Goal: Task Accomplishment & Management: Use online tool/utility

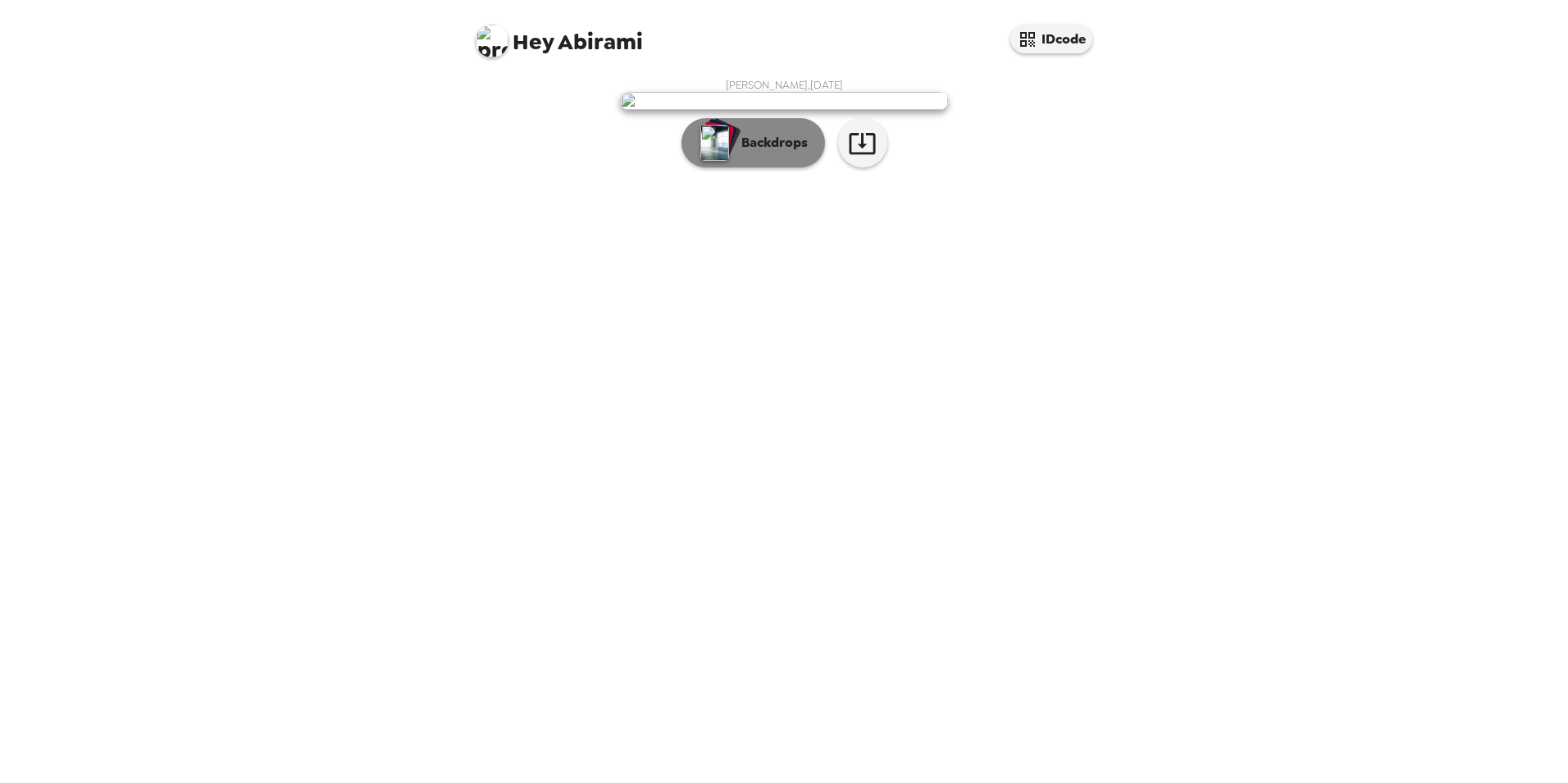
click at [742, 153] on p "Backdrops" at bounding box center [770, 142] width 75 height 20
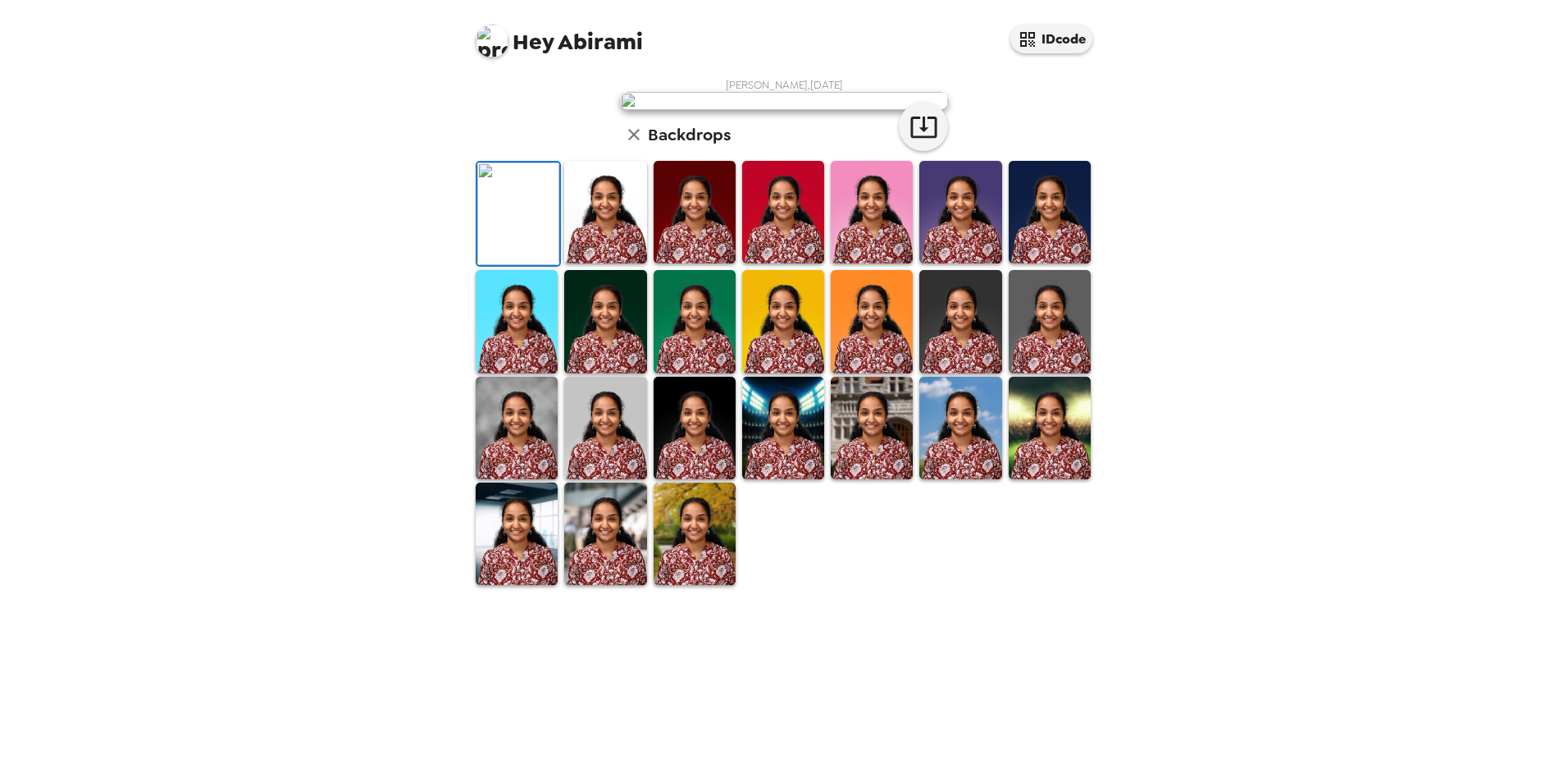
click at [596, 264] on img at bounding box center [605, 212] width 82 height 103
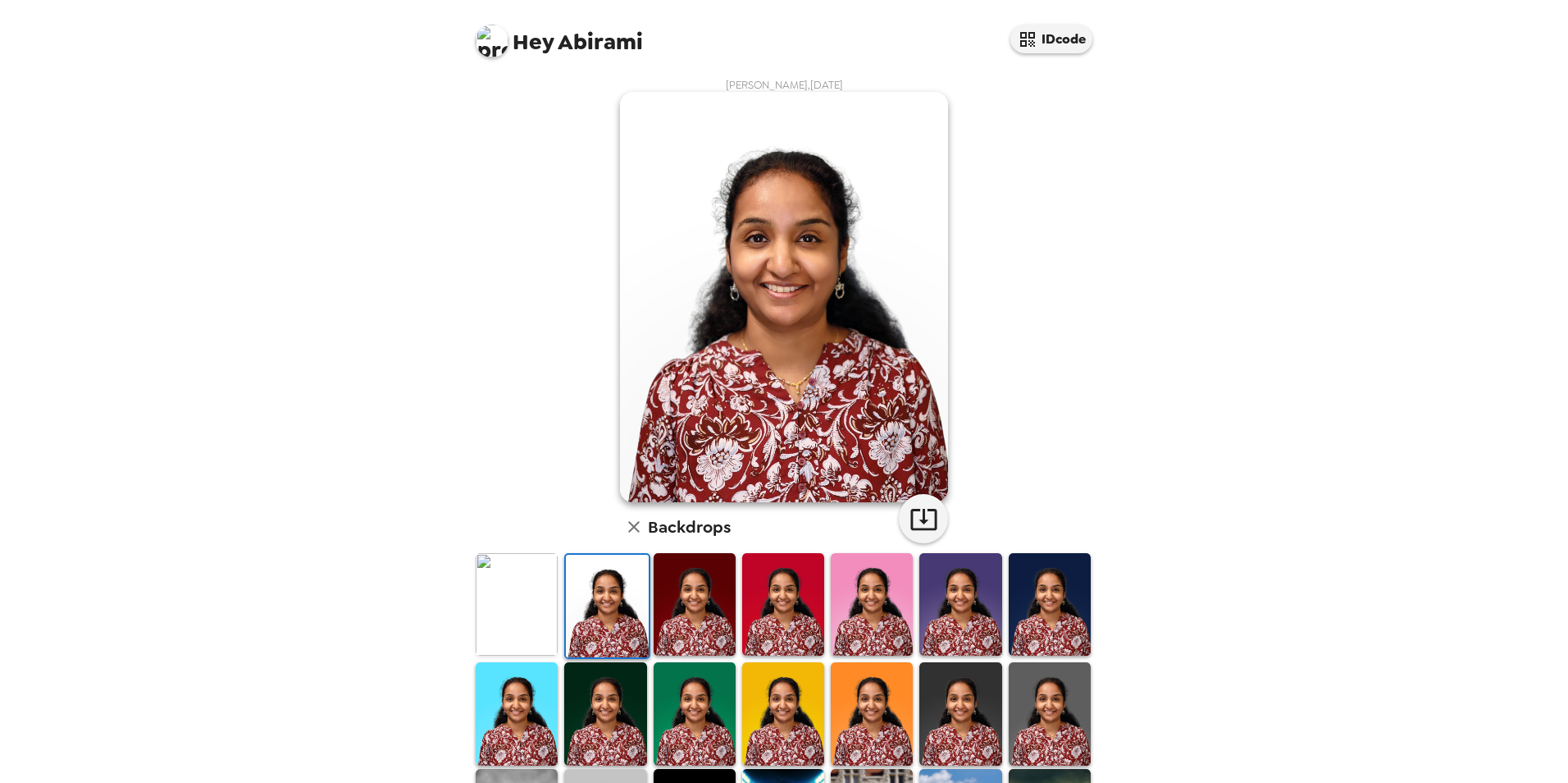
click at [654, 607] on img at bounding box center [694, 605] width 82 height 103
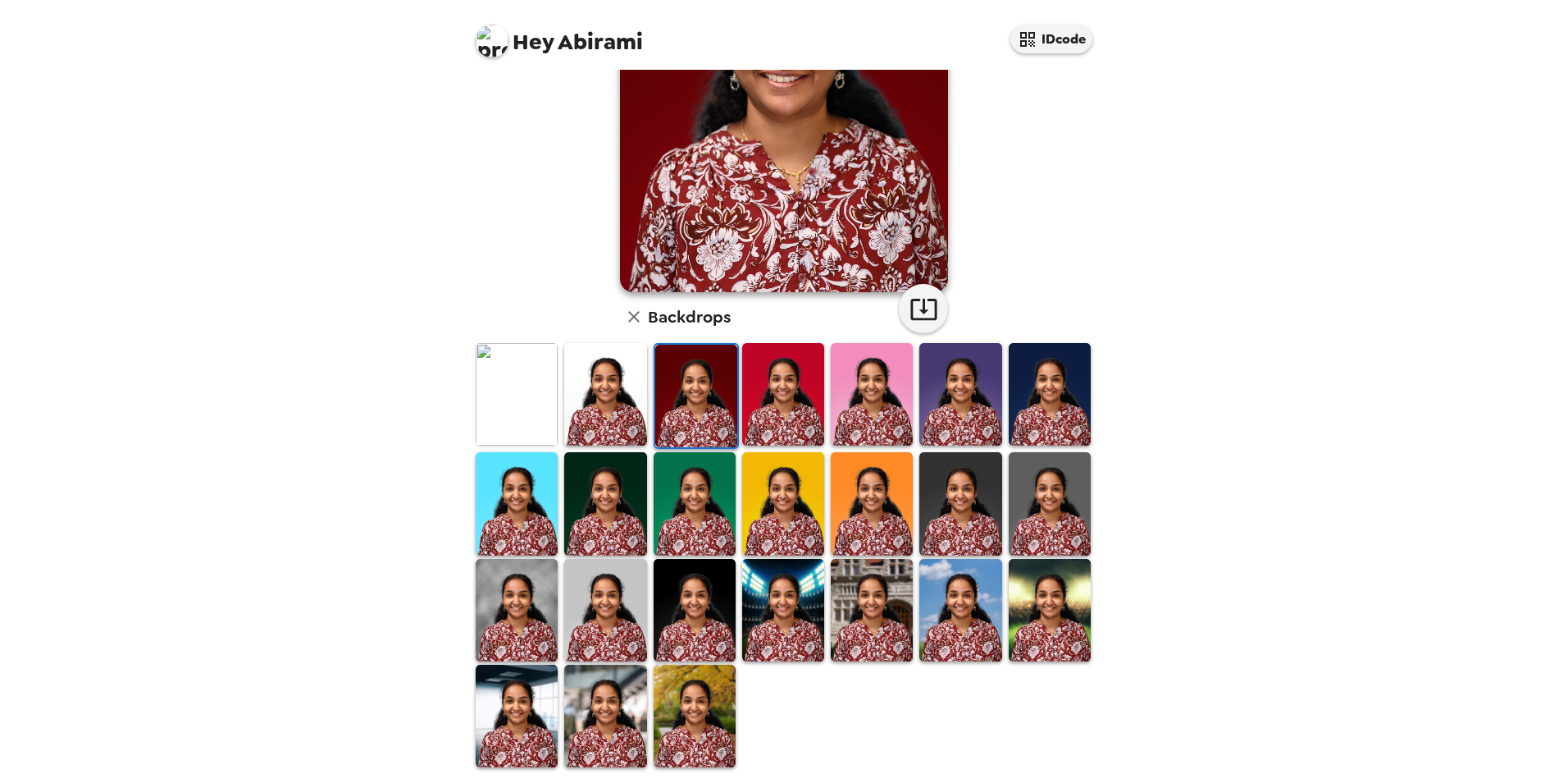
scroll to position [213, 0]
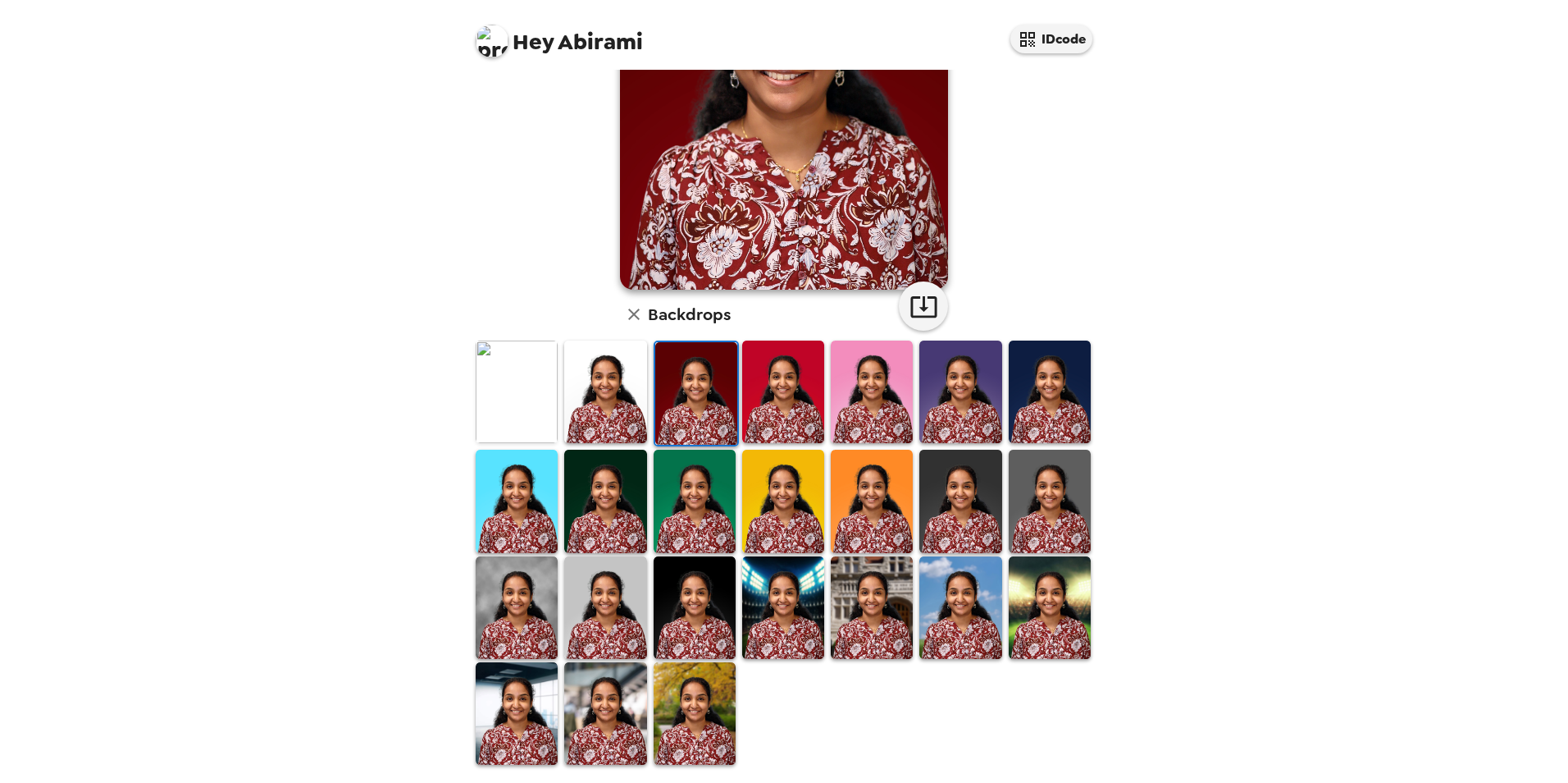
click at [780, 587] on img at bounding box center [783, 607] width 82 height 103
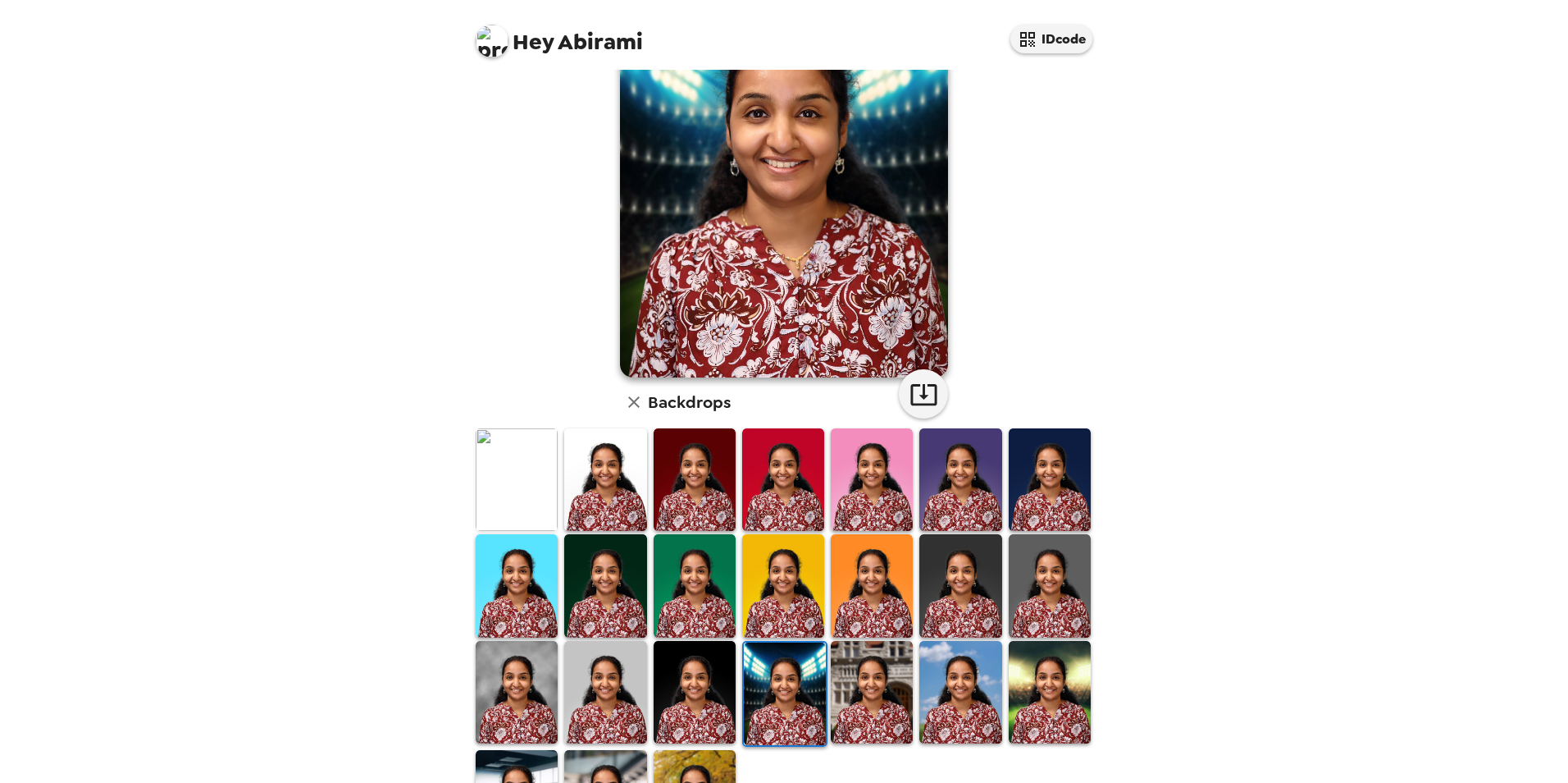
scroll to position [0, 0]
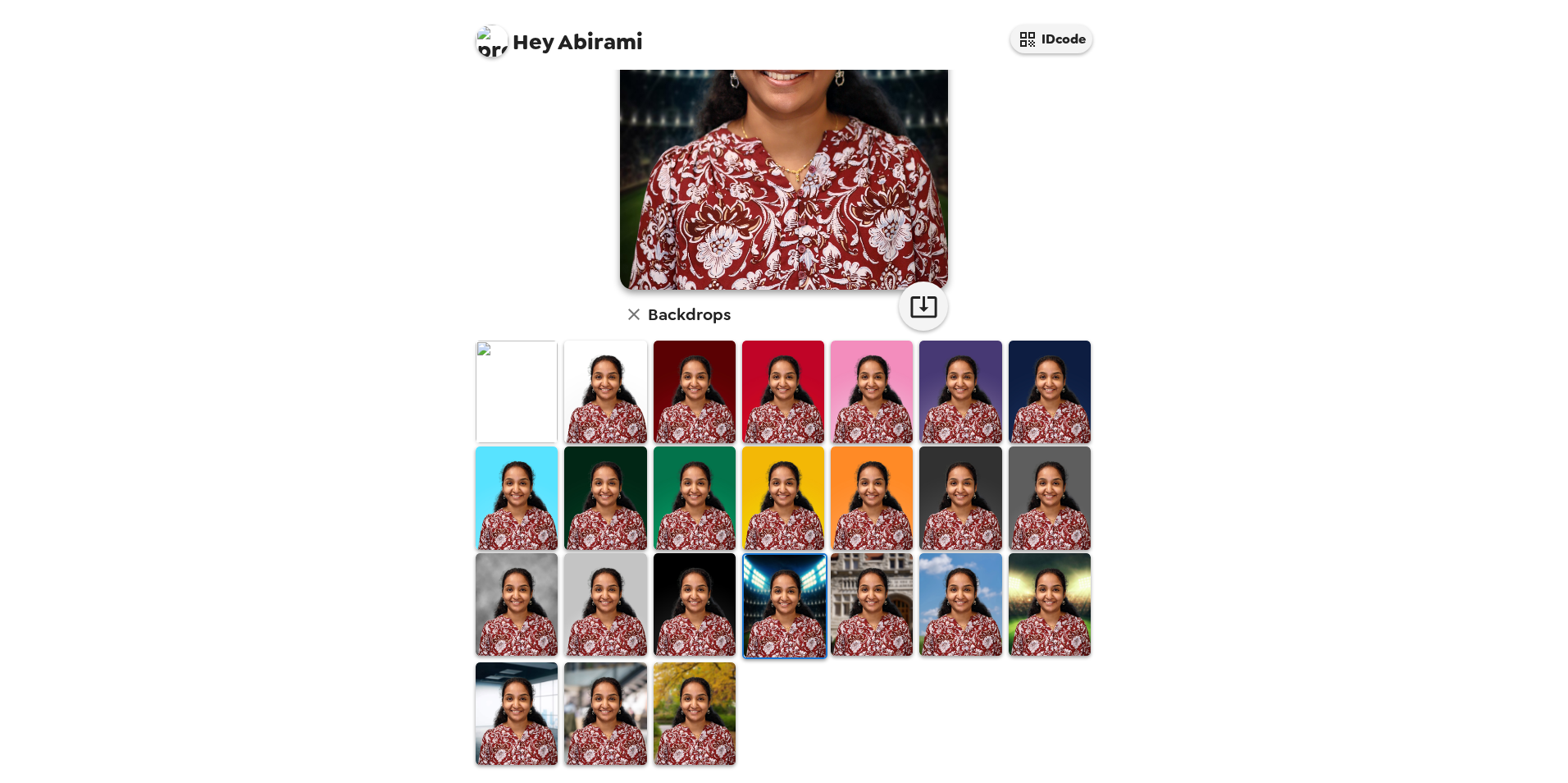
click at [1028, 620] on img at bounding box center [1050, 605] width 82 height 103
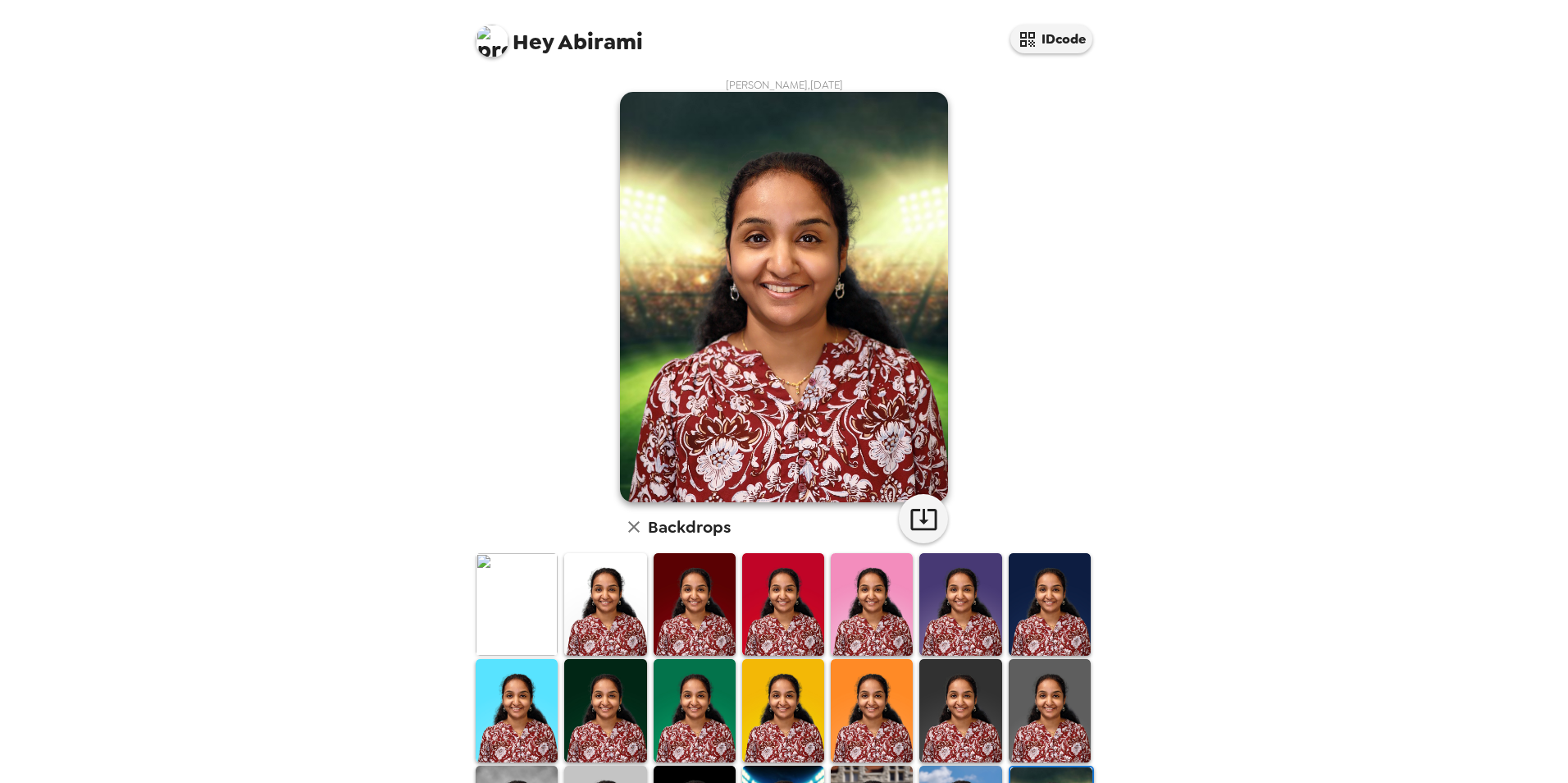
click at [502, 619] on img at bounding box center [516, 605] width 82 height 103
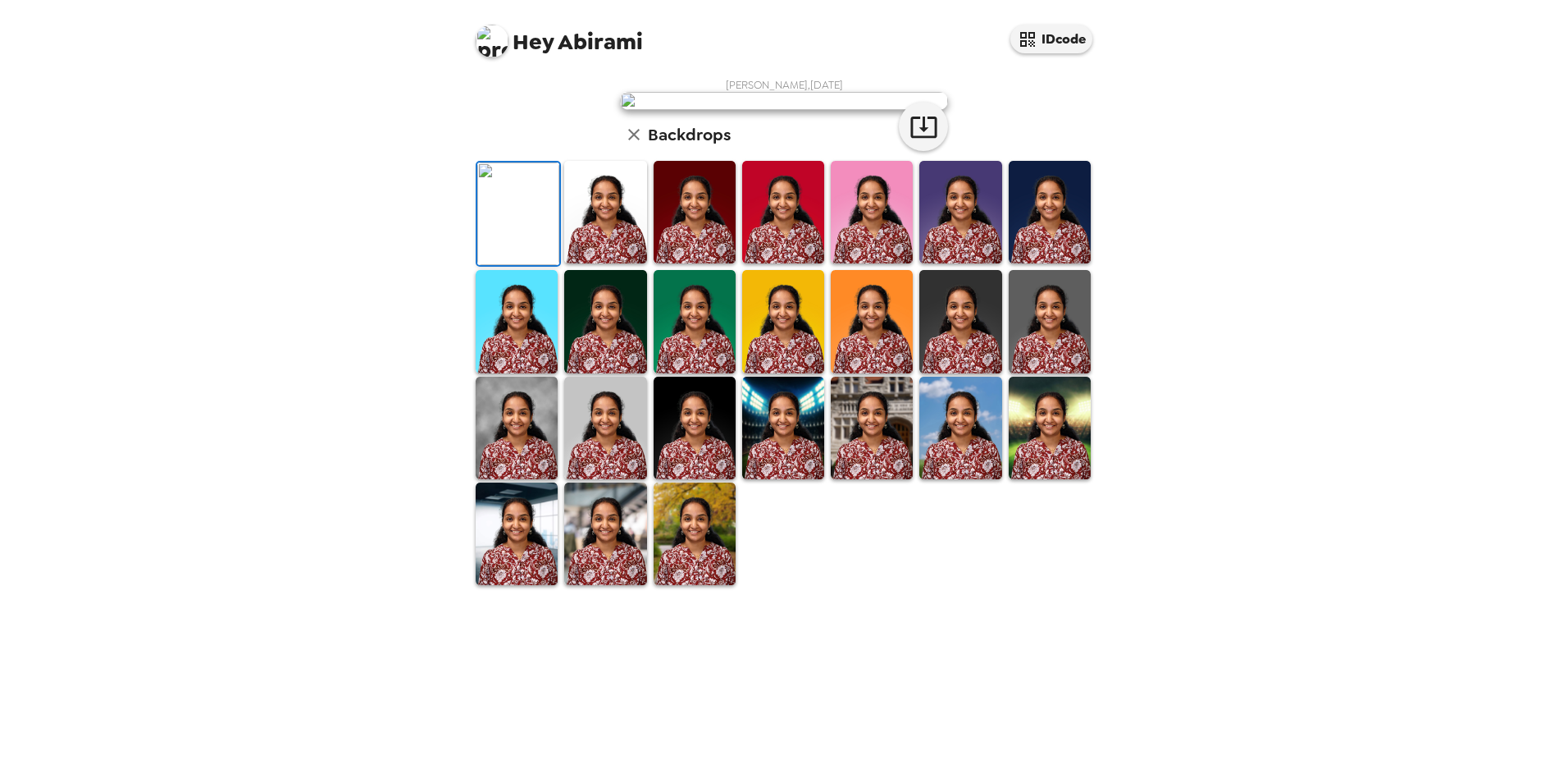
scroll to position [213, 0]
click at [724, 585] on img at bounding box center [694, 533] width 82 height 103
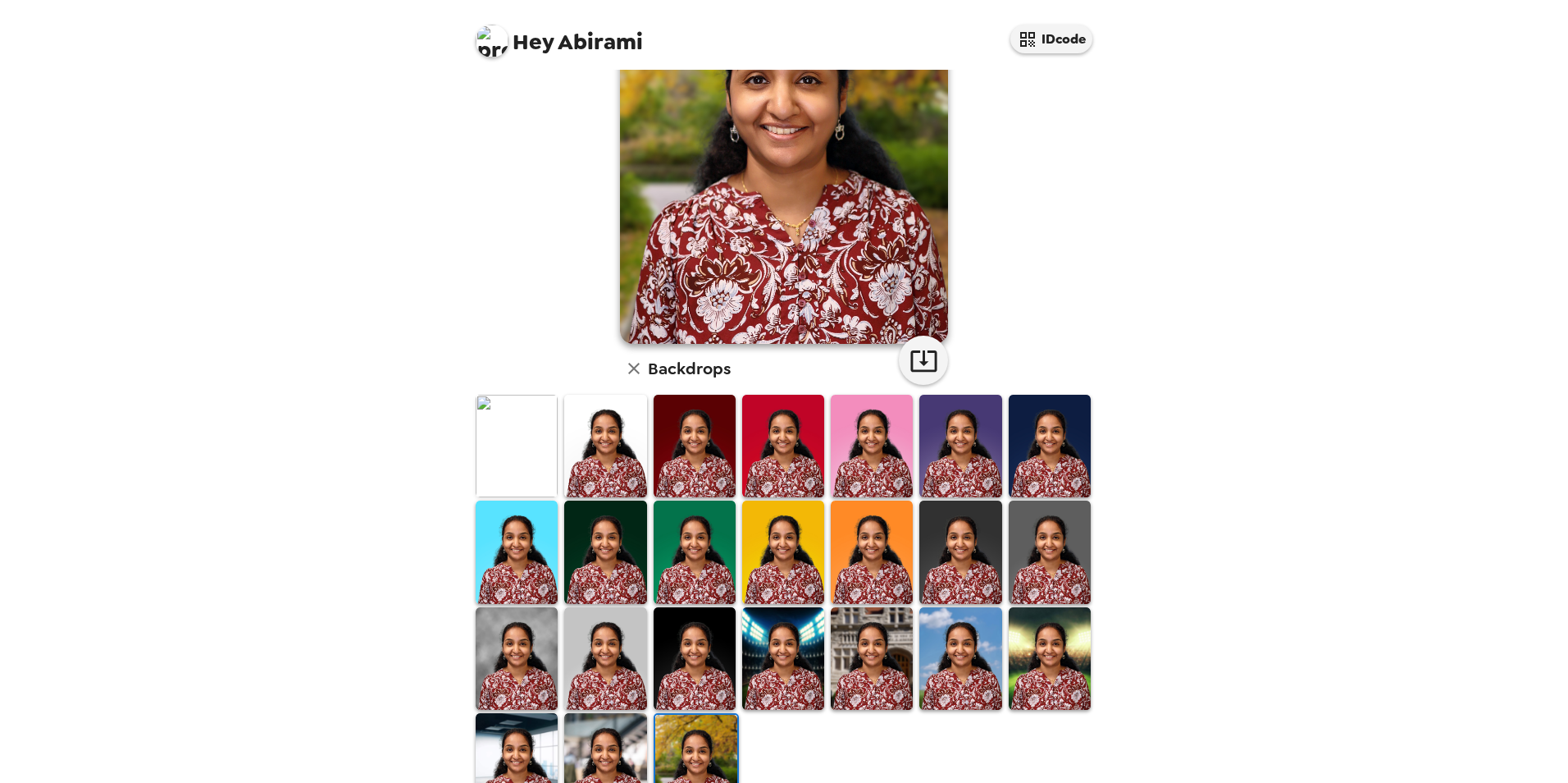
scroll to position [48, 0]
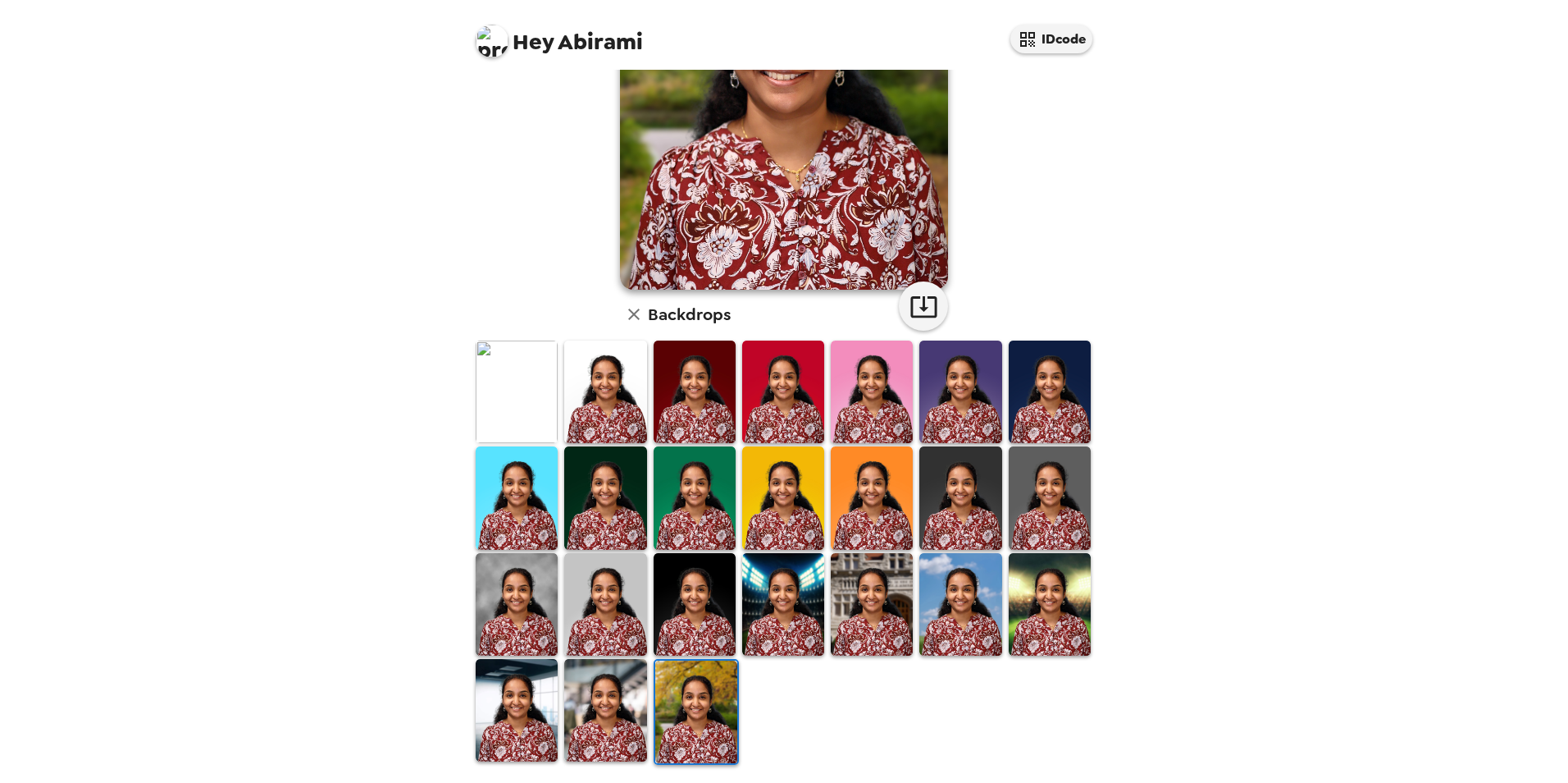
click at [621, 700] on img at bounding box center [605, 710] width 82 height 103
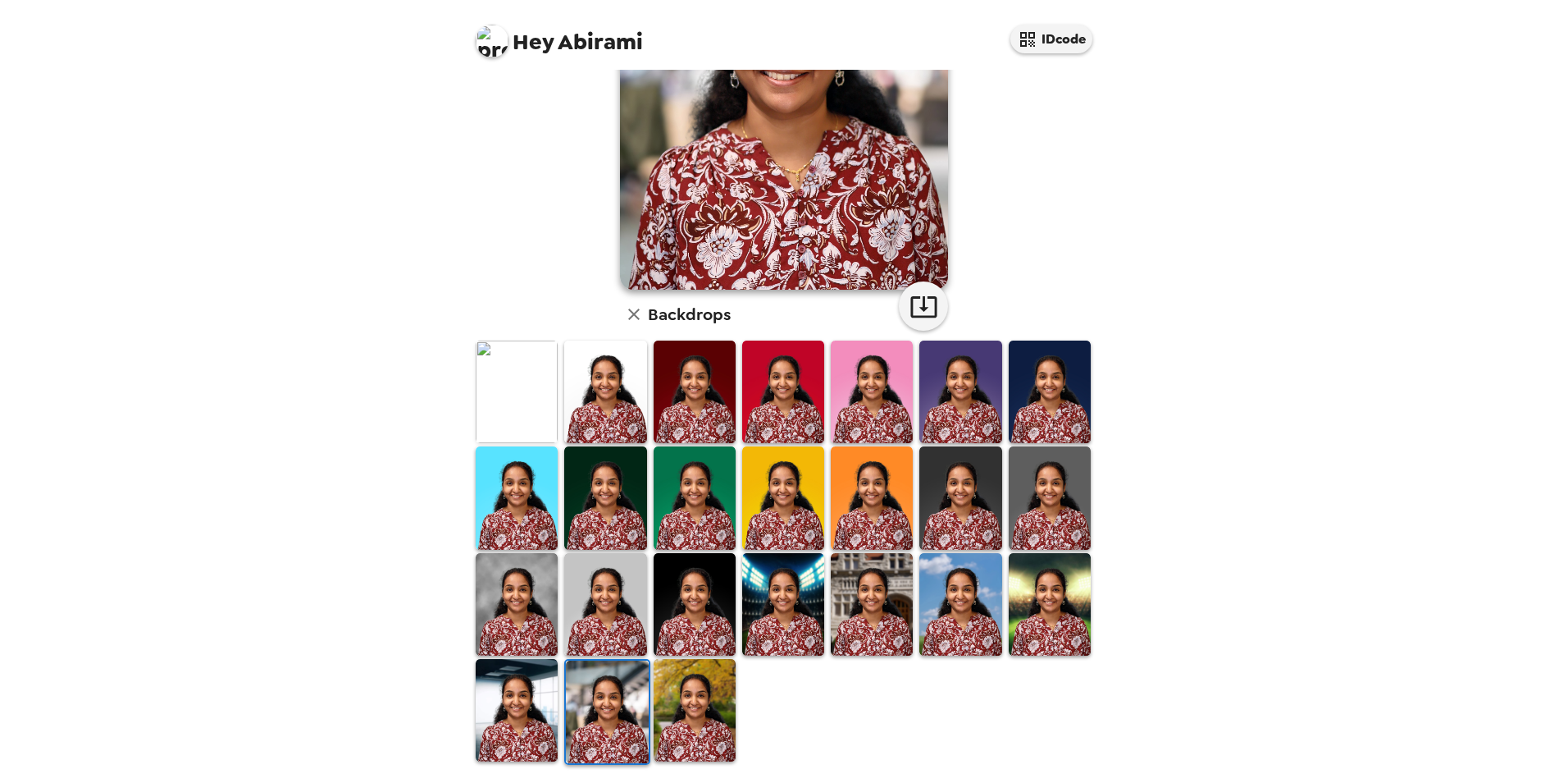
click at [543, 706] on img at bounding box center [516, 710] width 82 height 103
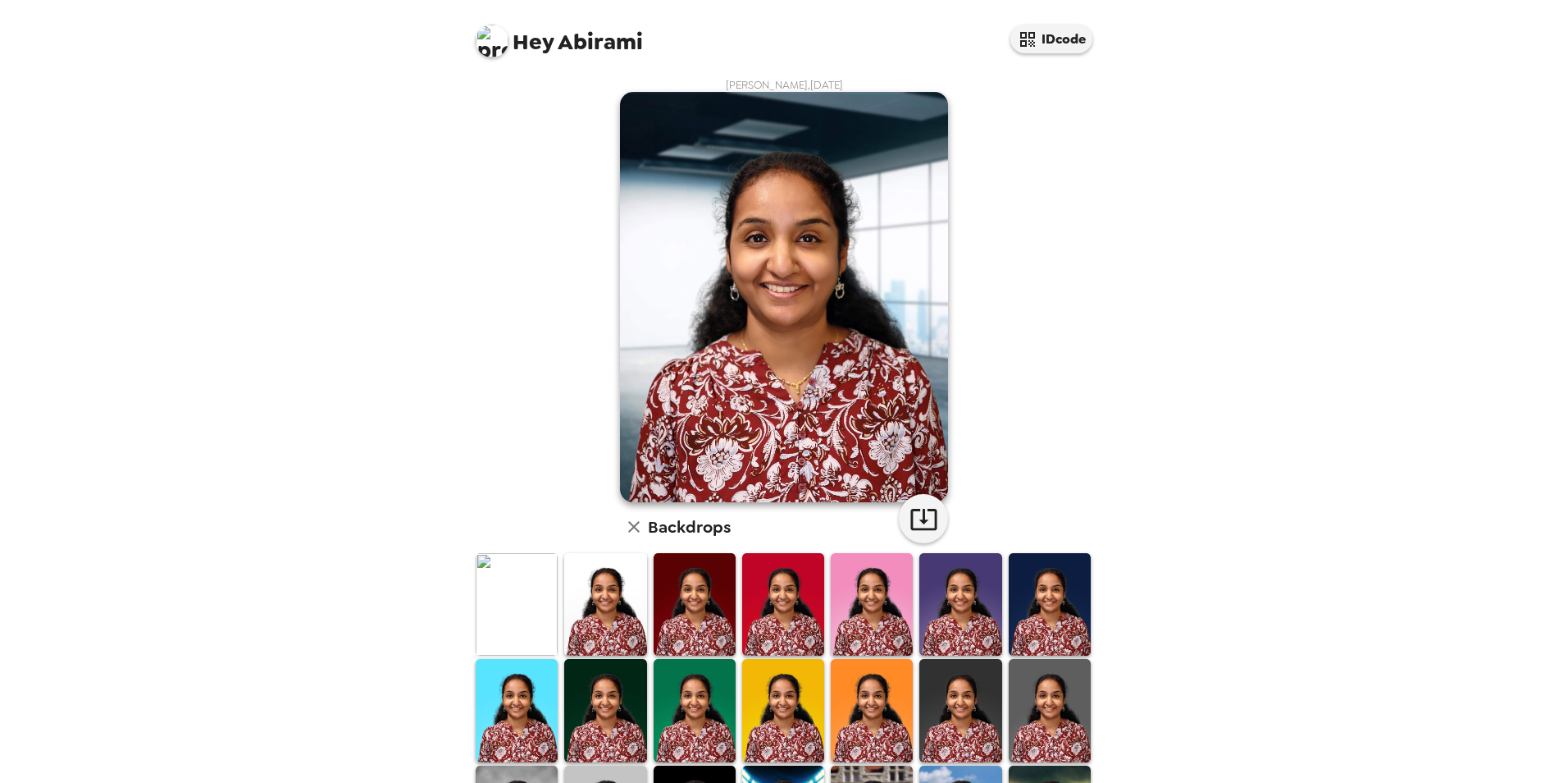
scroll to position [213, 0]
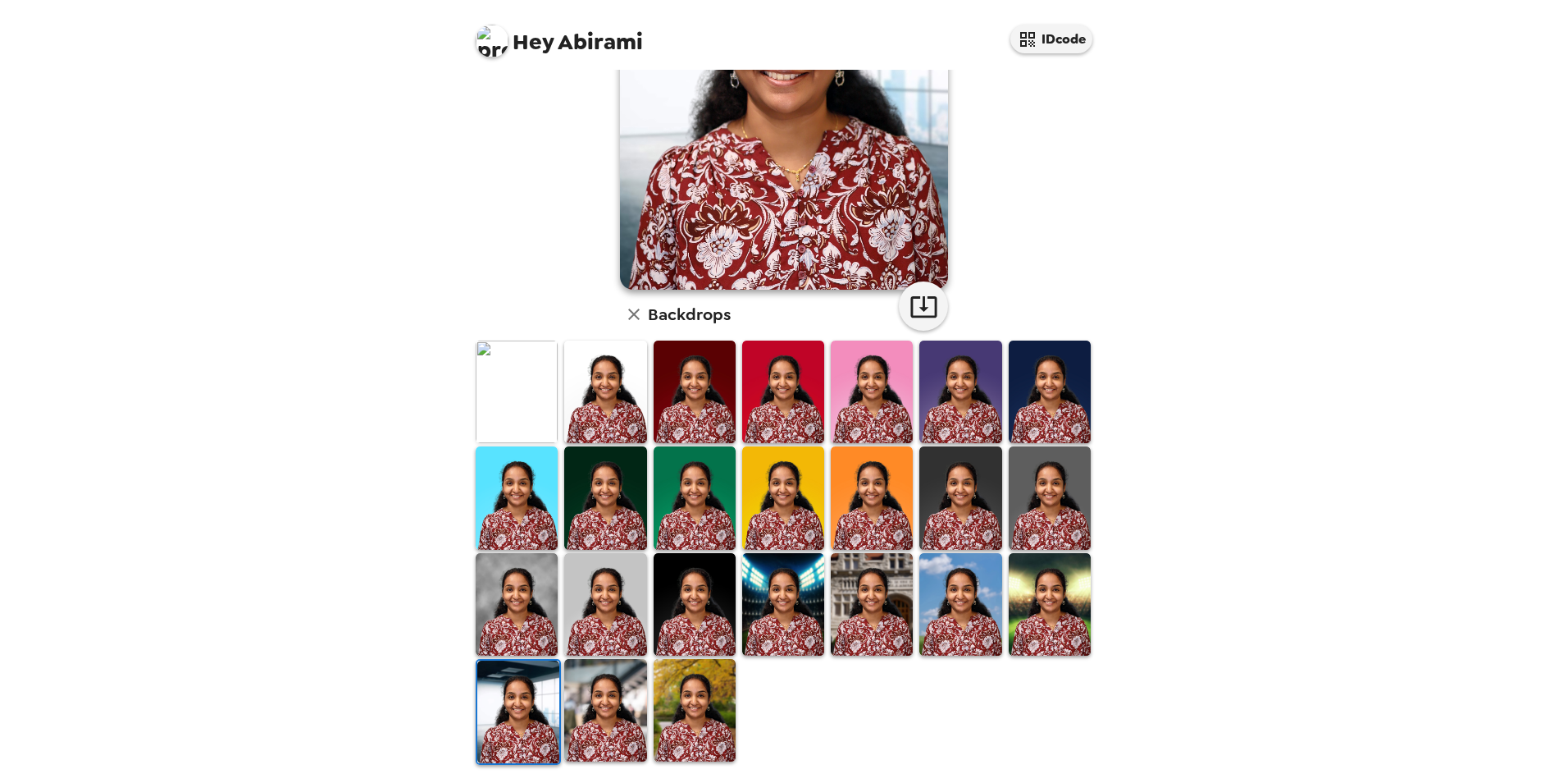
click at [853, 609] on img at bounding box center [872, 605] width 82 height 103
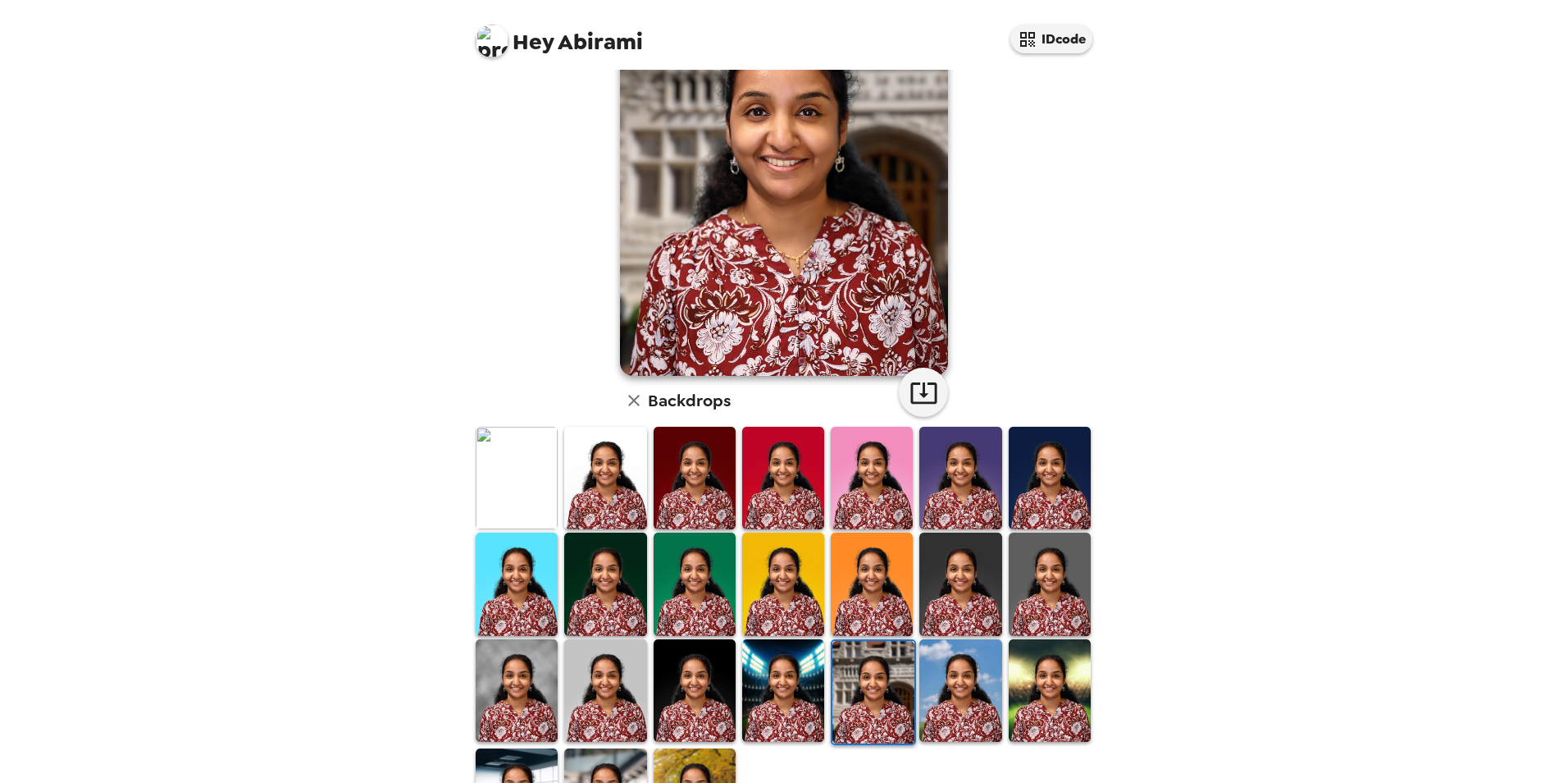
scroll to position [47, 0]
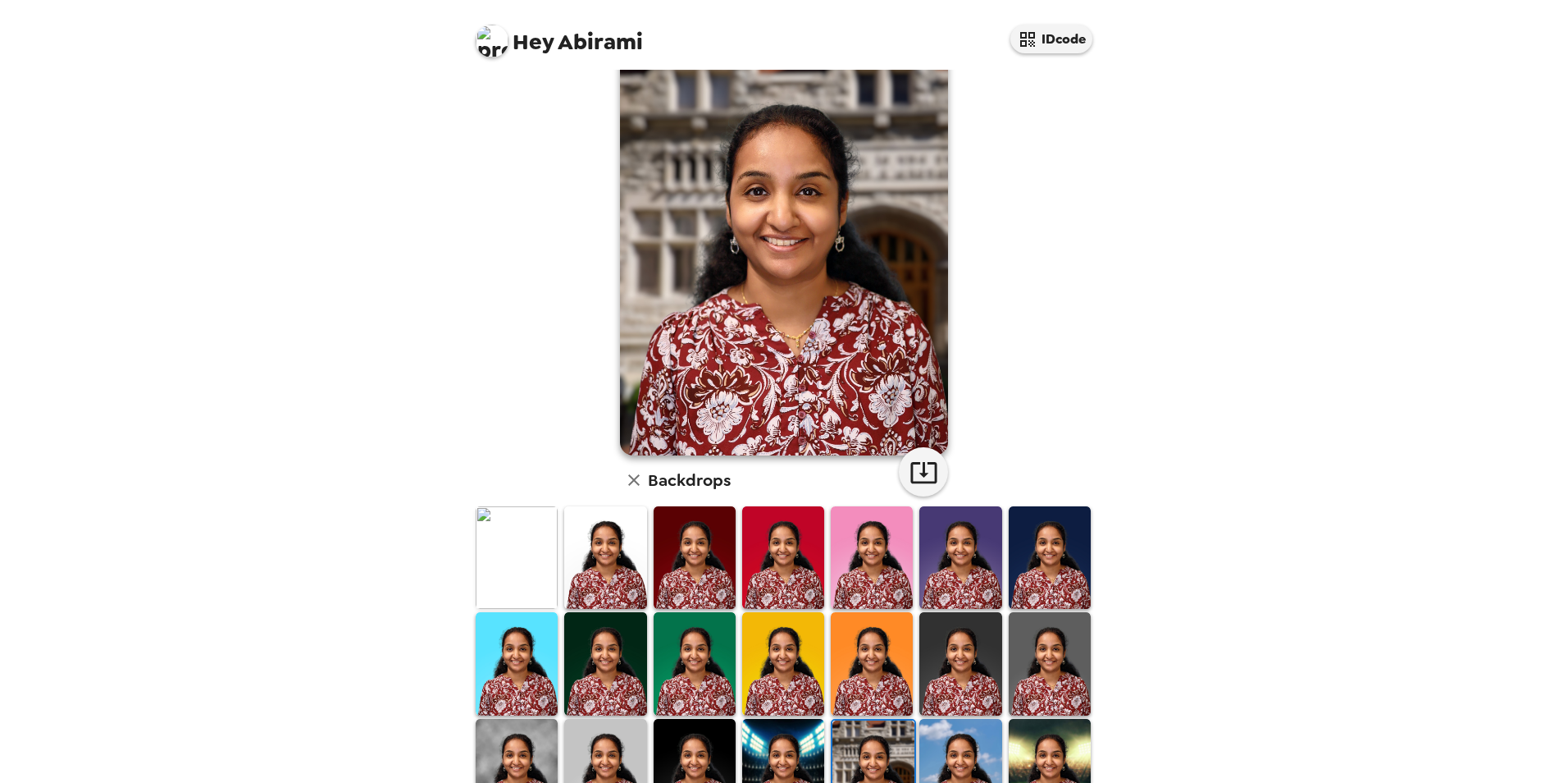
click at [936, 724] on img at bounding box center [960, 770] width 82 height 103
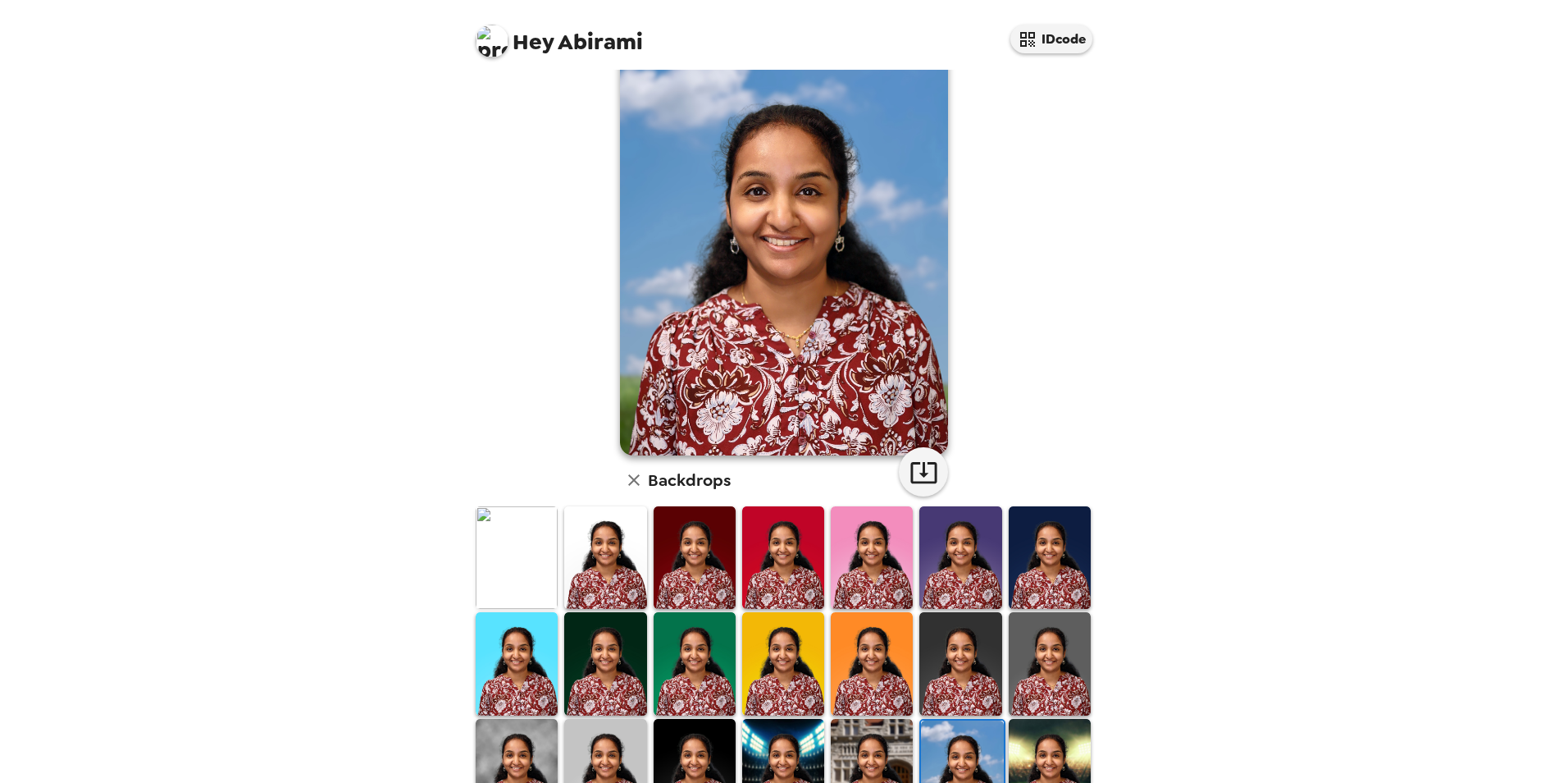
click at [1036, 747] on img at bounding box center [1050, 770] width 82 height 103
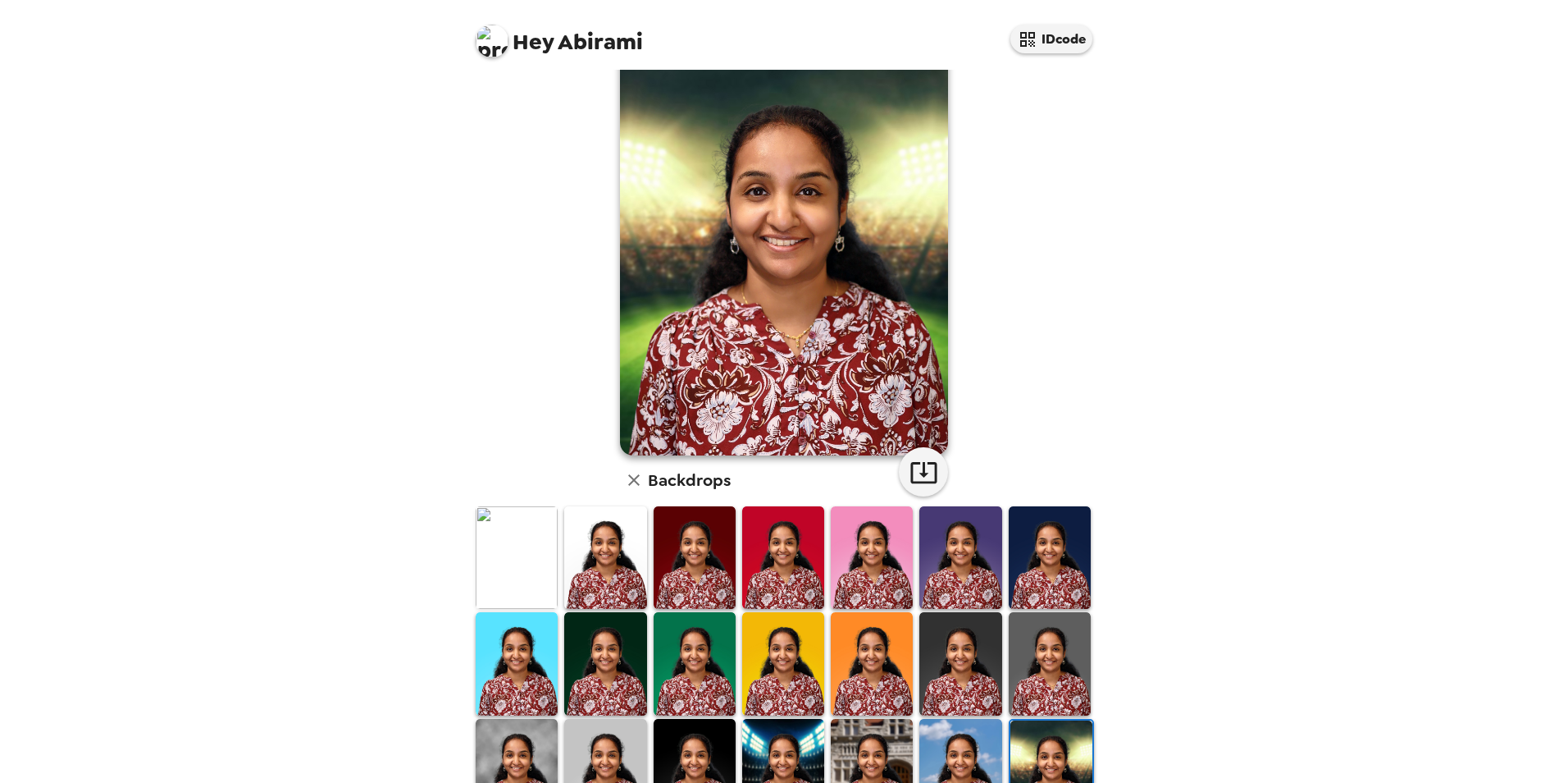
click at [1029, 668] on img at bounding box center [1050, 663] width 82 height 103
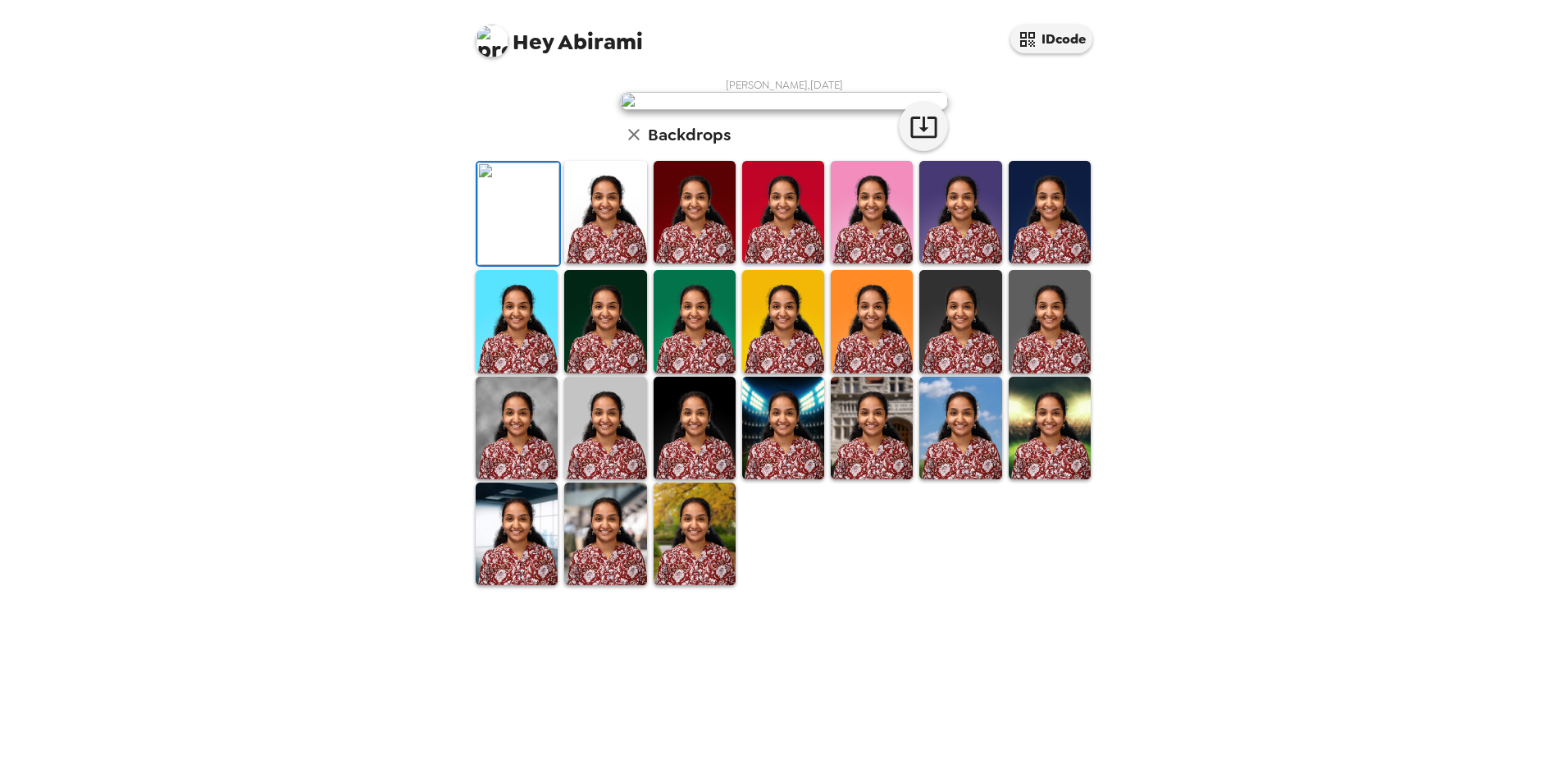
scroll to position [213, 0]
click at [1044, 479] on img at bounding box center [1050, 428] width 82 height 103
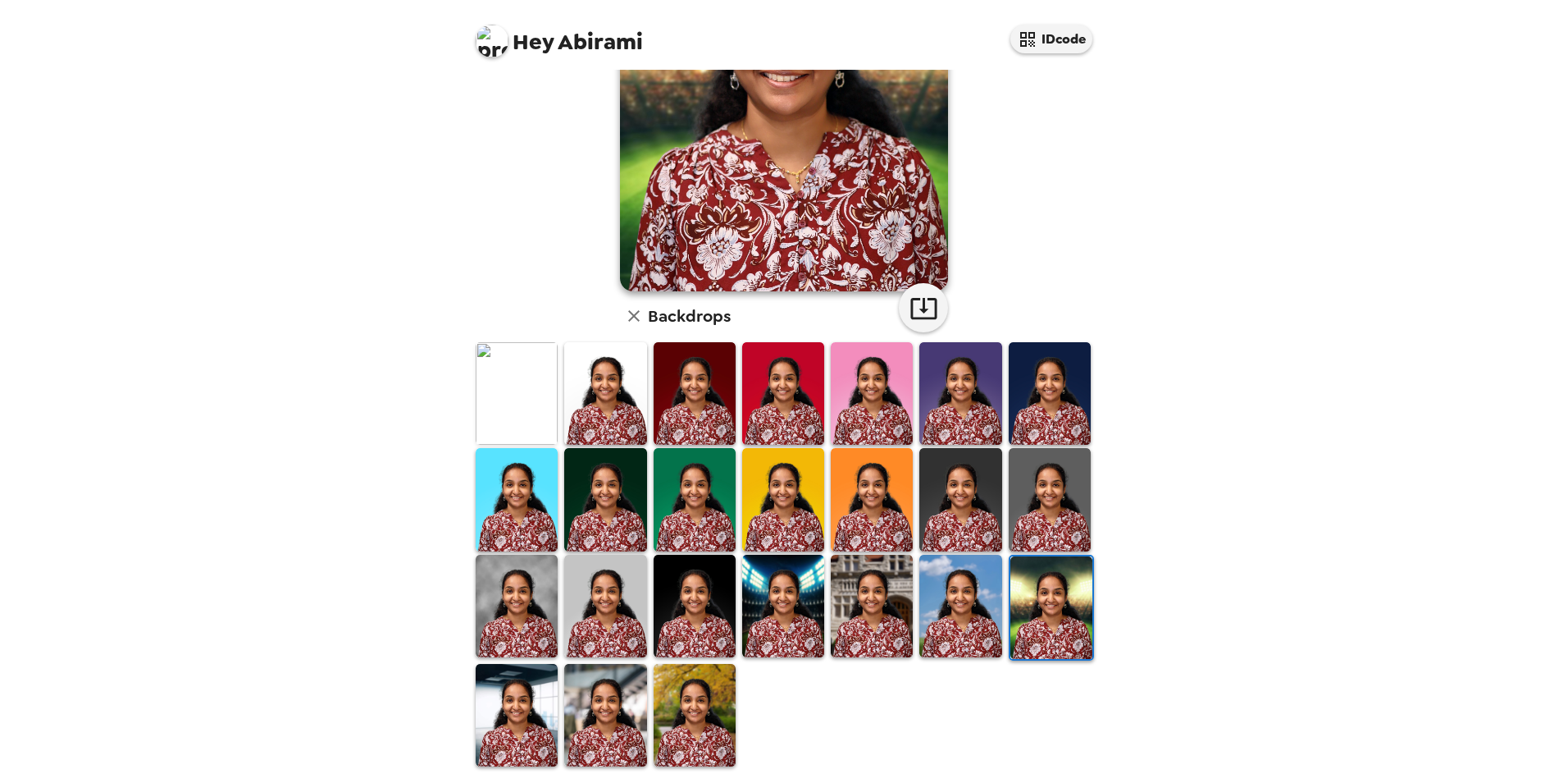
click at [713, 705] on img at bounding box center [694, 715] width 82 height 103
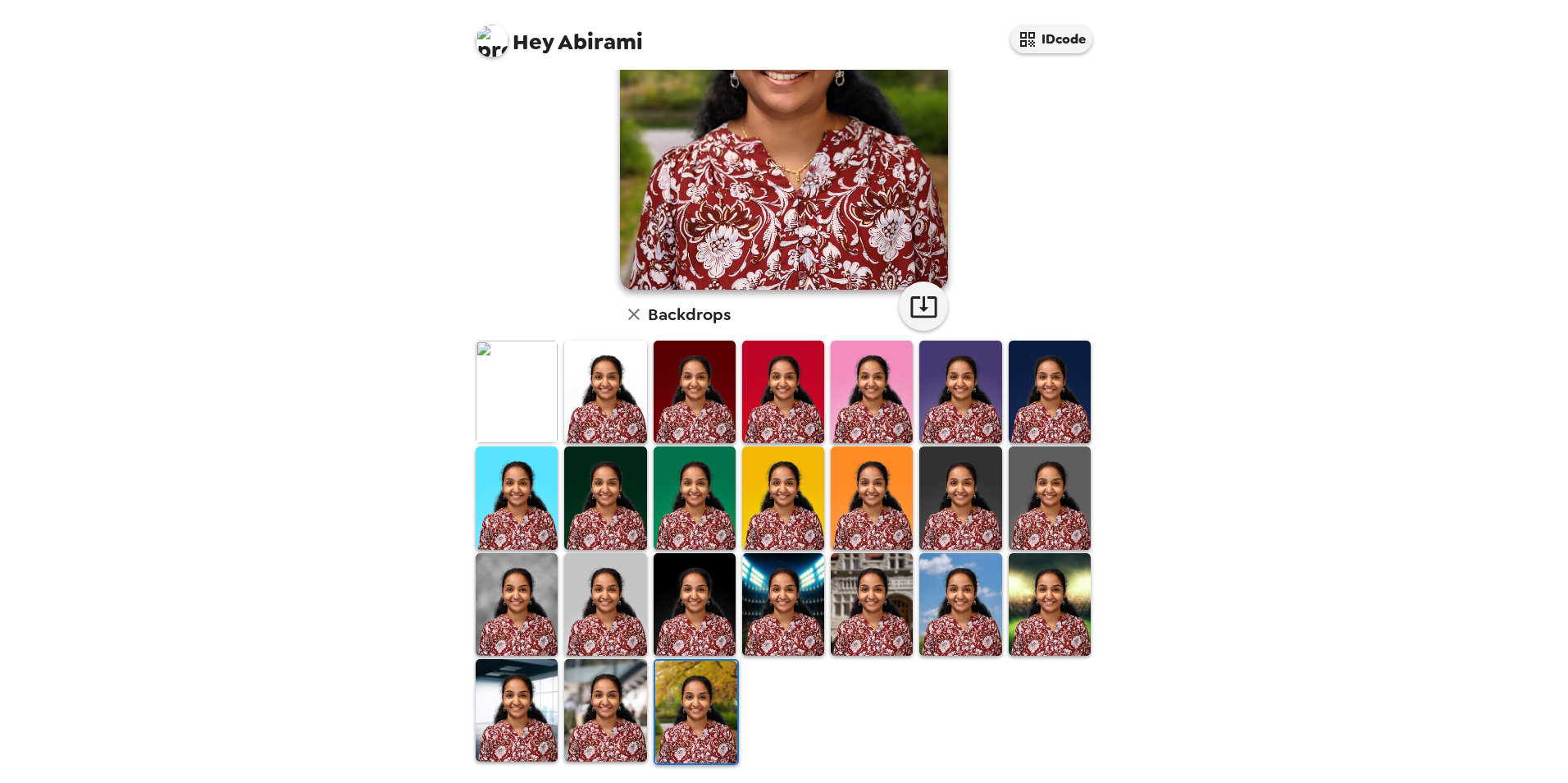
click at [1058, 622] on img at bounding box center [1050, 605] width 82 height 103
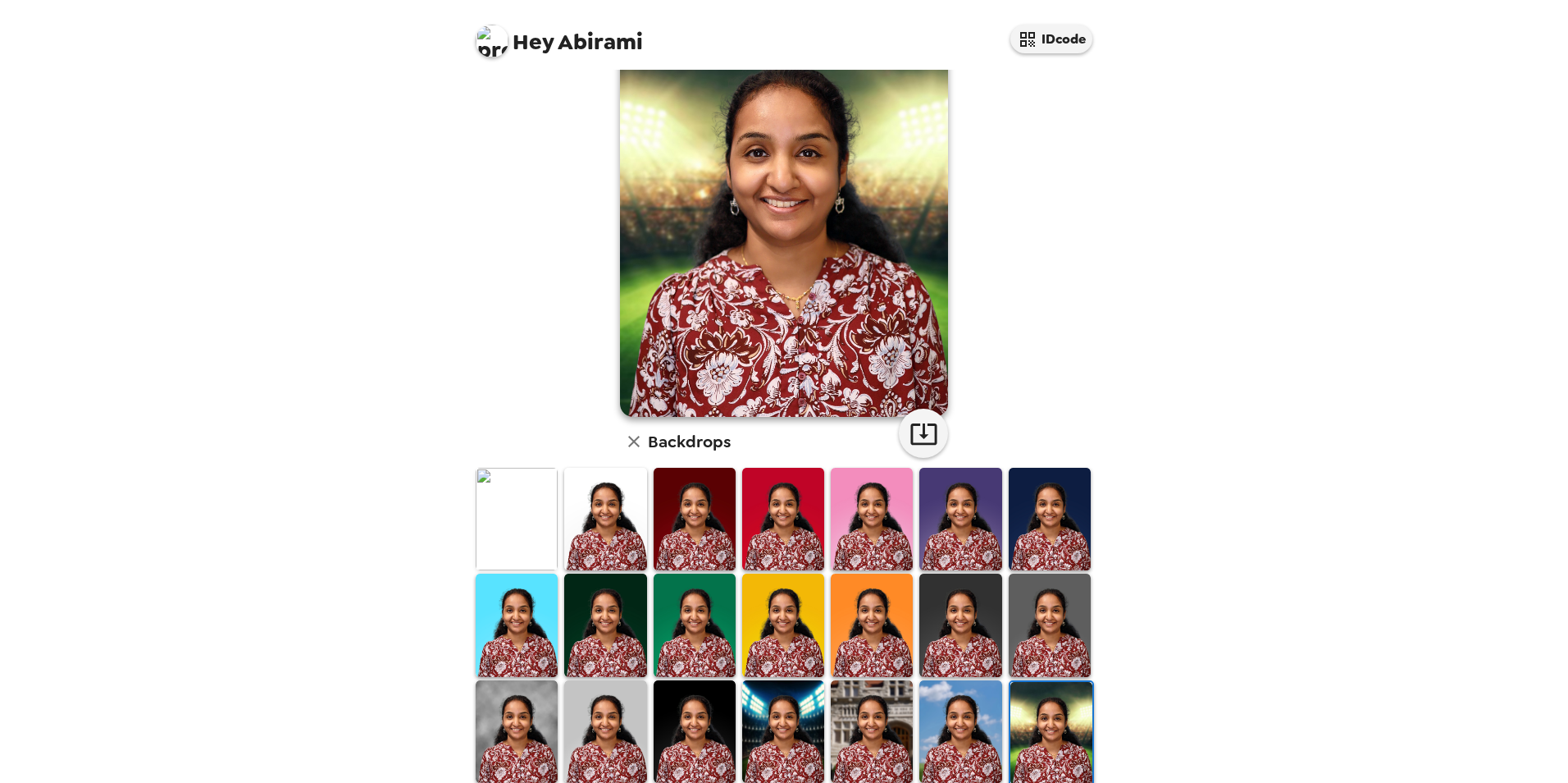
scroll to position [164, 0]
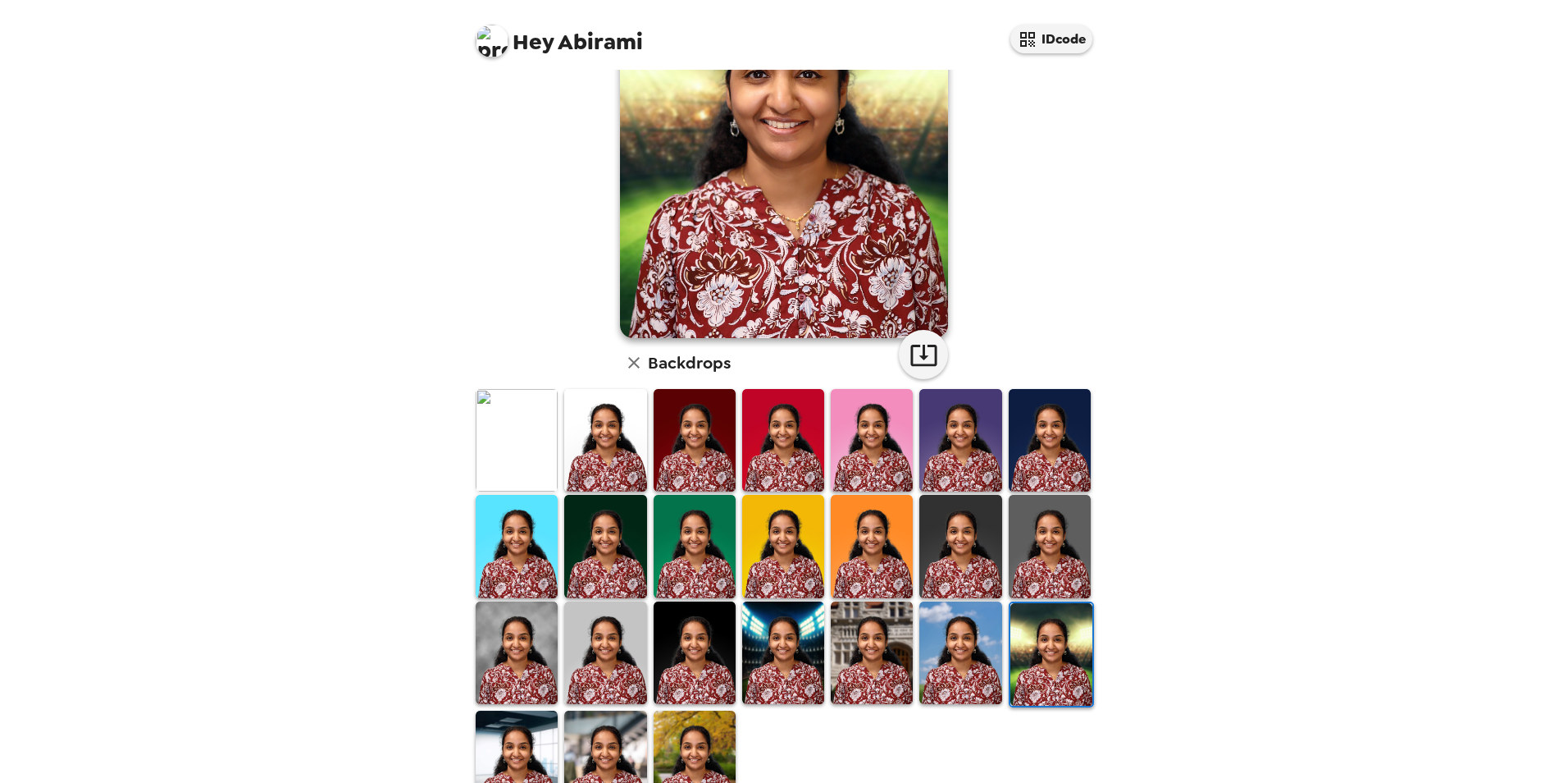
click at [722, 732] on img at bounding box center [694, 762] width 82 height 103
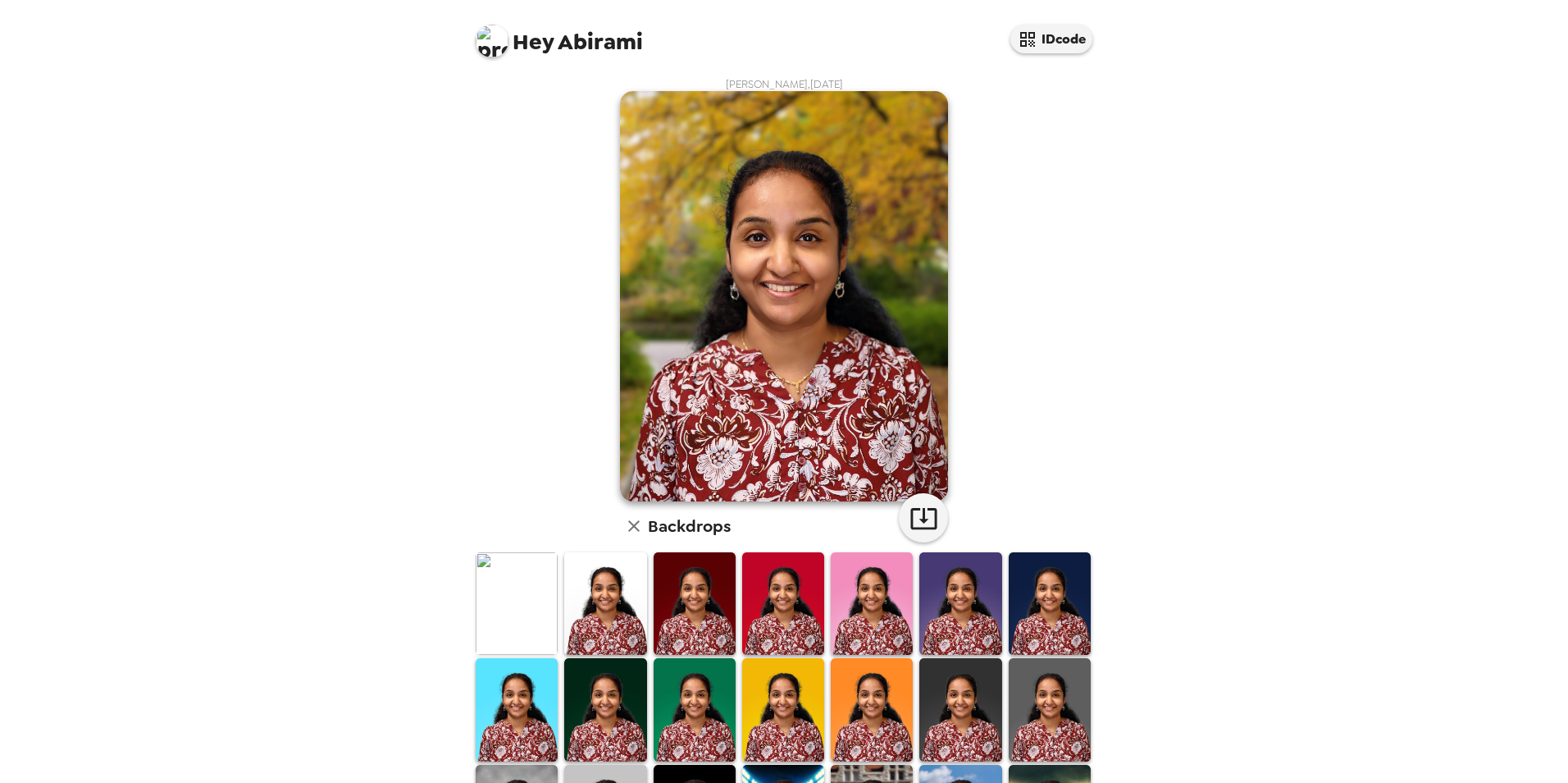
scroll to position [0, 0]
click at [925, 505] on icon "button" at bounding box center [924, 519] width 28 height 28
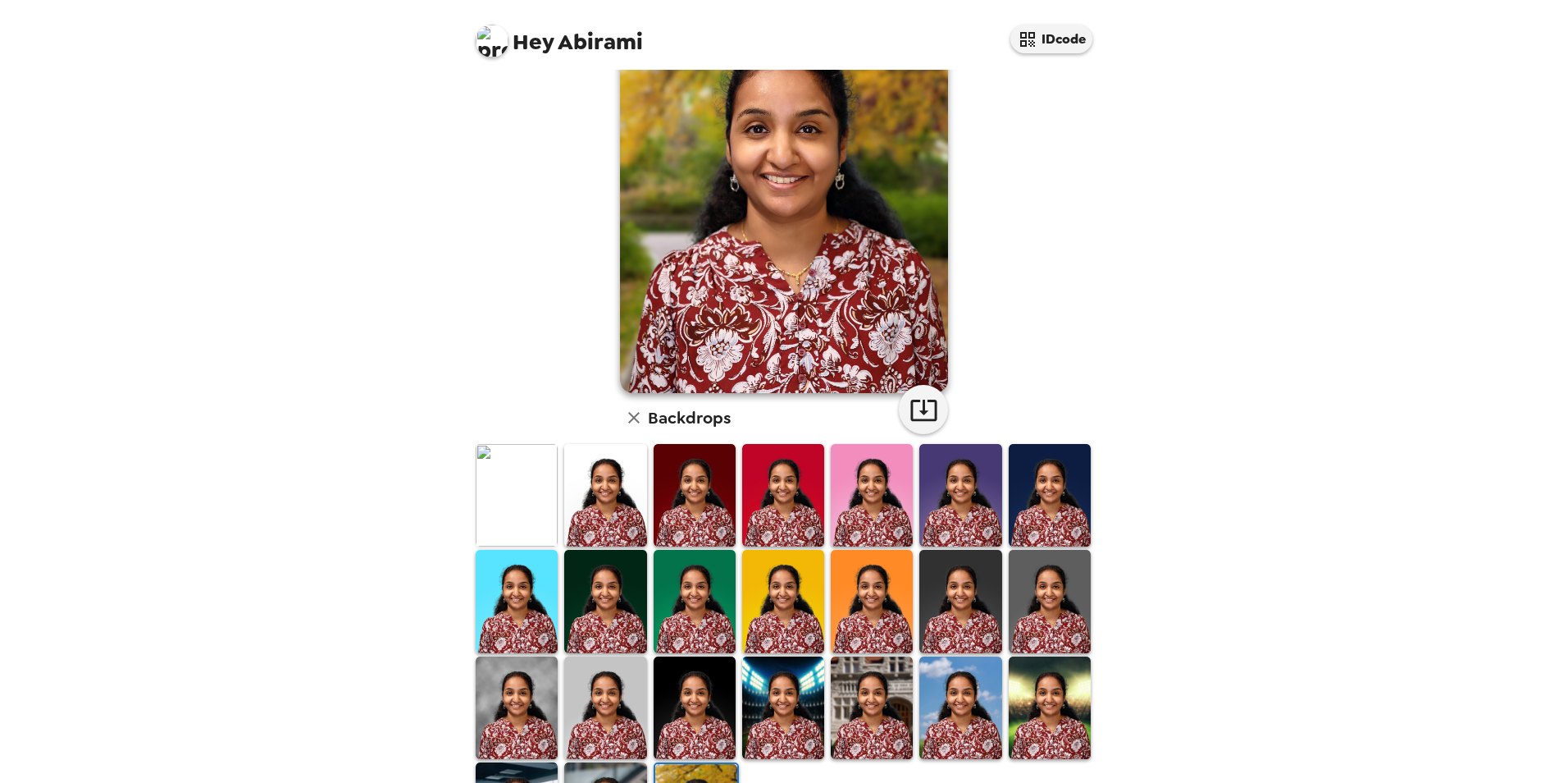
scroll to position [213, 0]
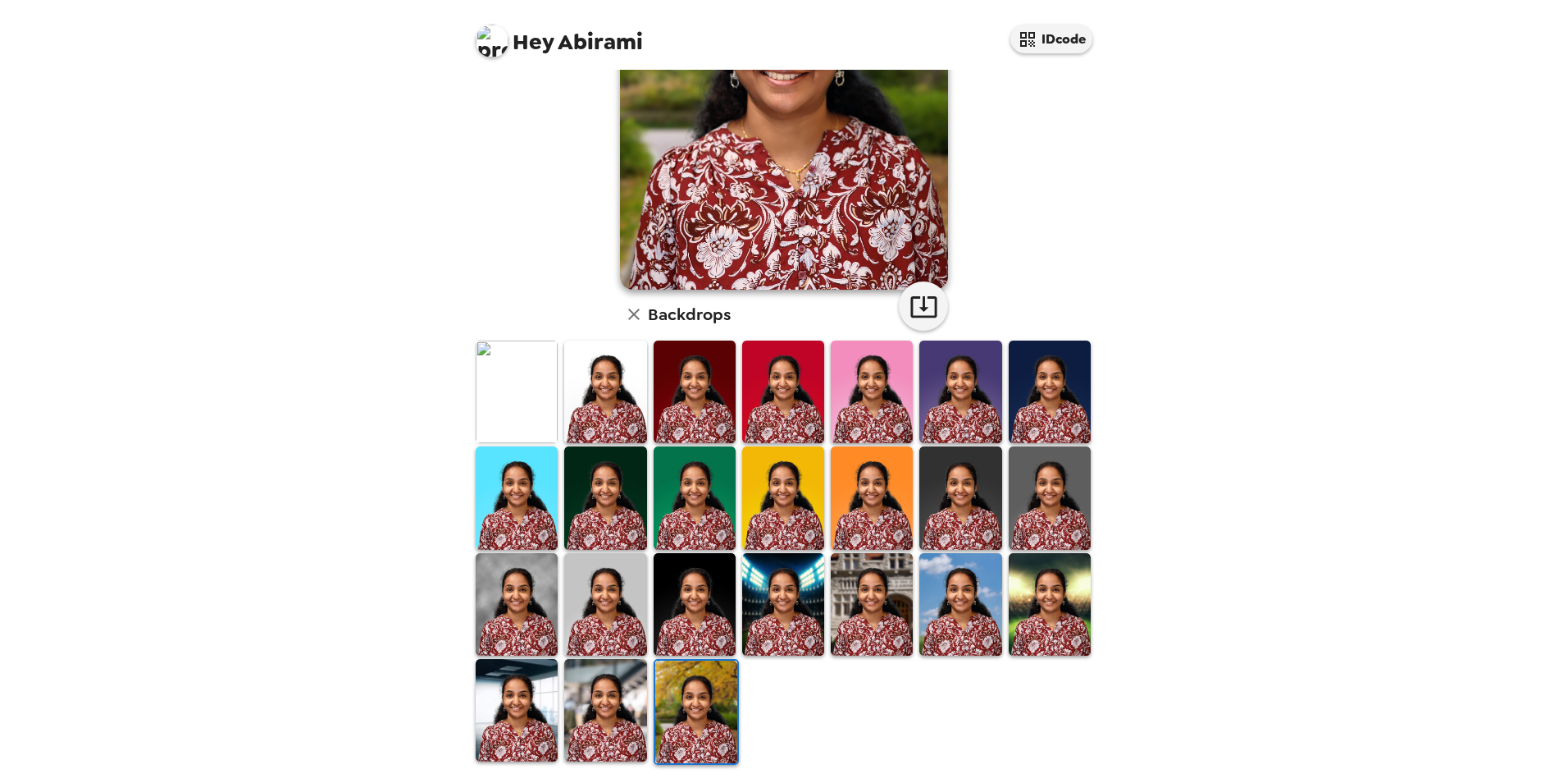
click at [587, 716] on img at bounding box center [605, 710] width 82 height 103
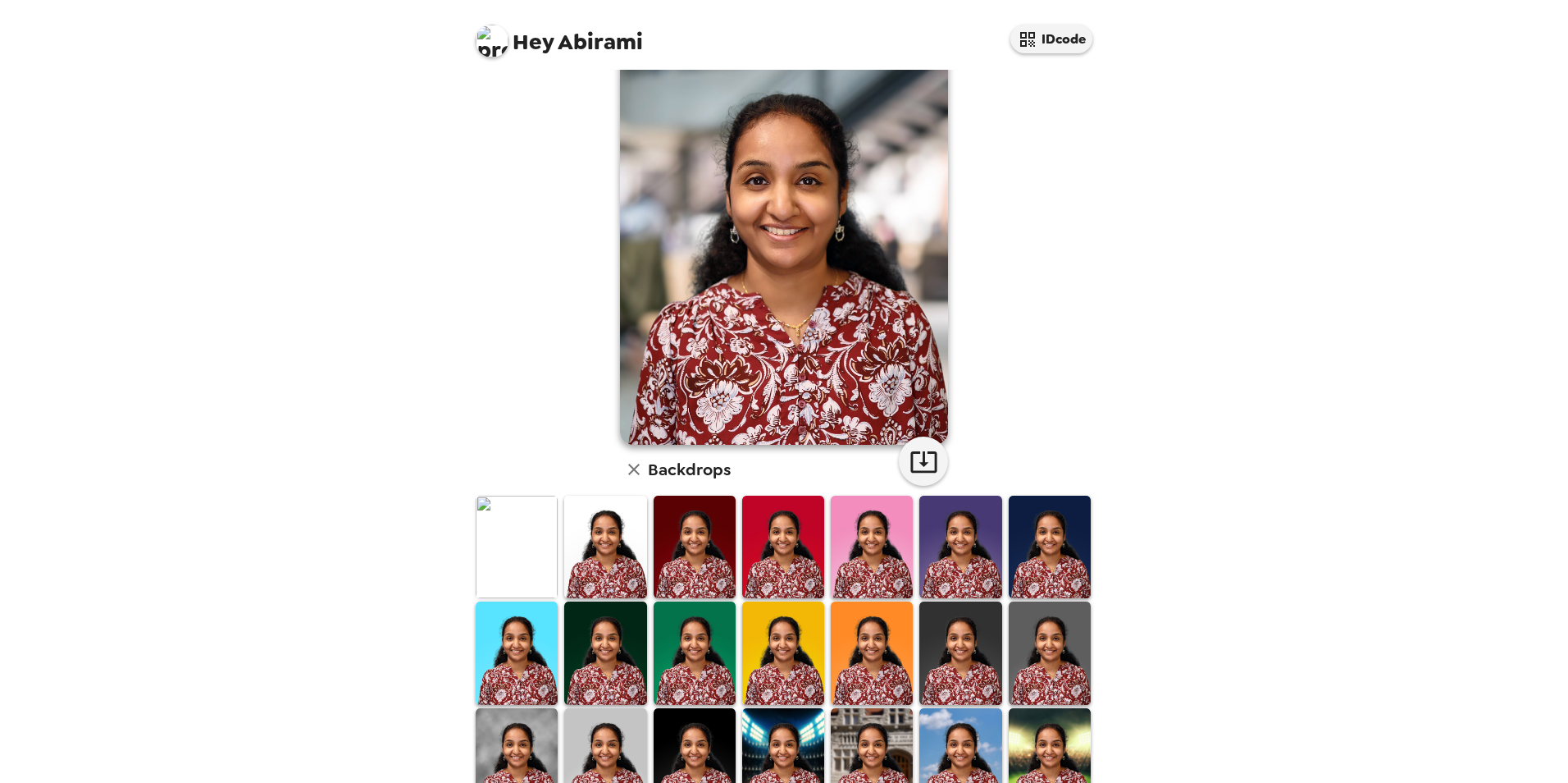
scroll to position [0, 0]
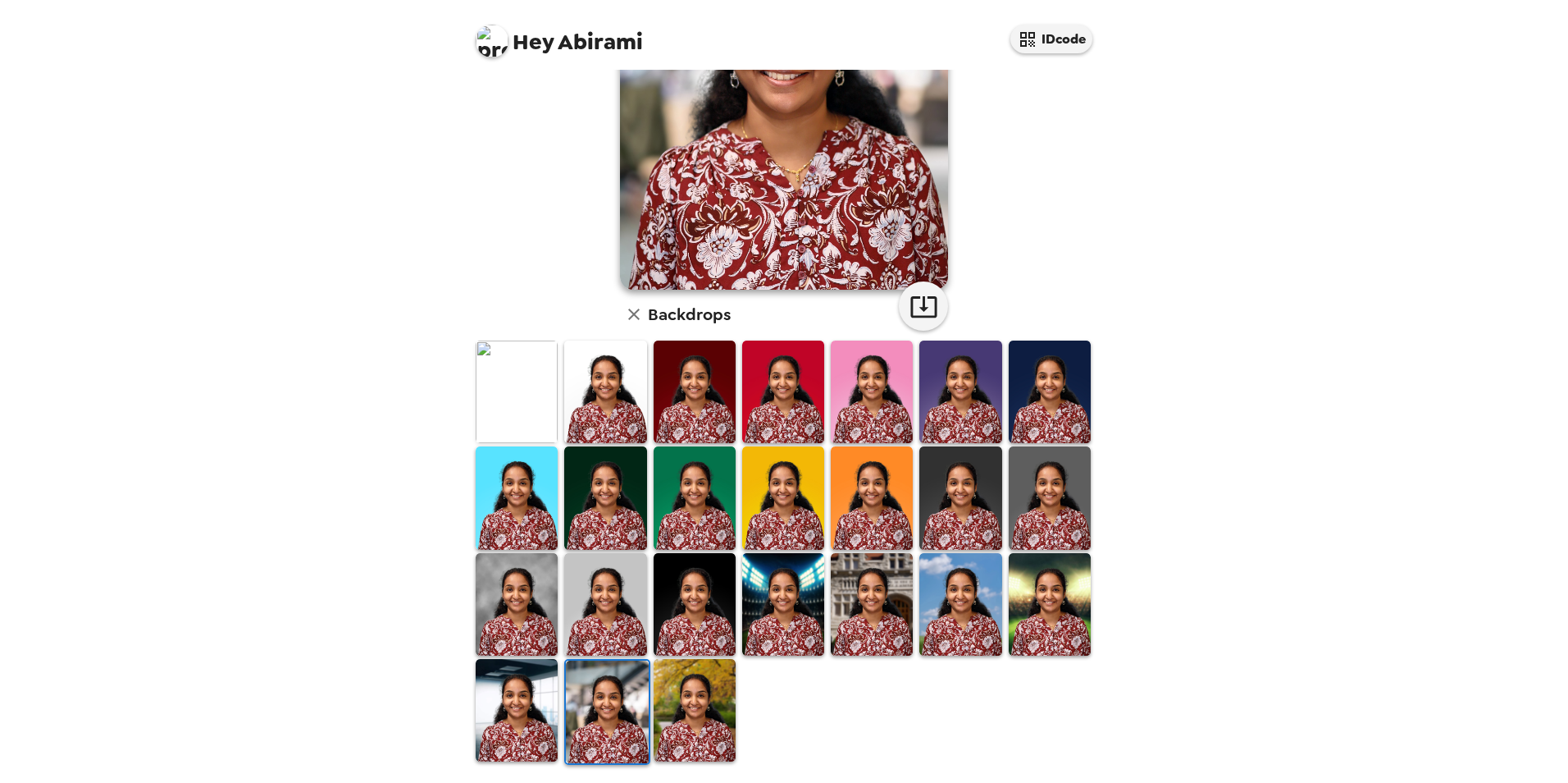
click at [539, 685] on img at bounding box center [516, 710] width 82 height 103
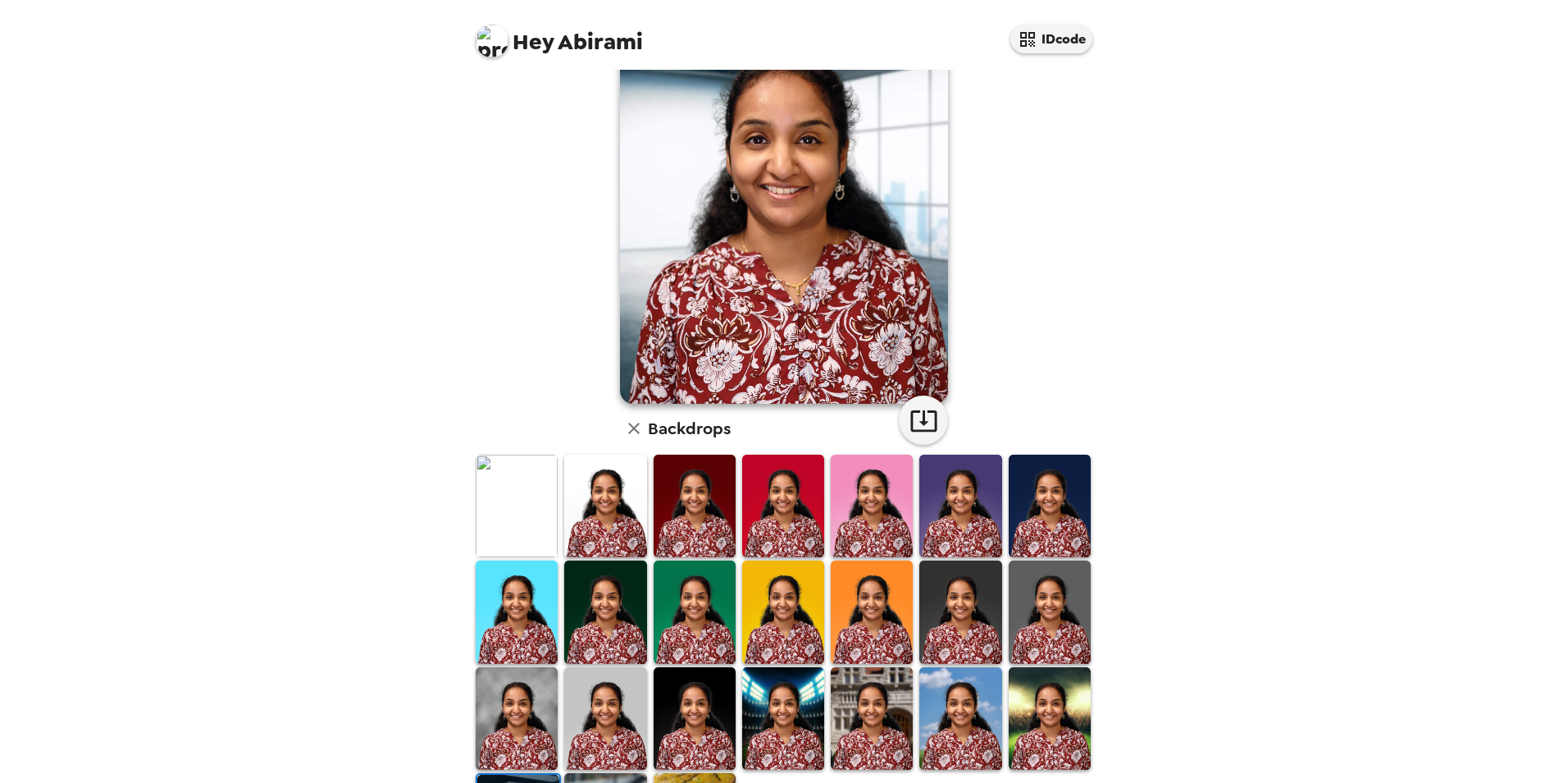
scroll to position [213, 0]
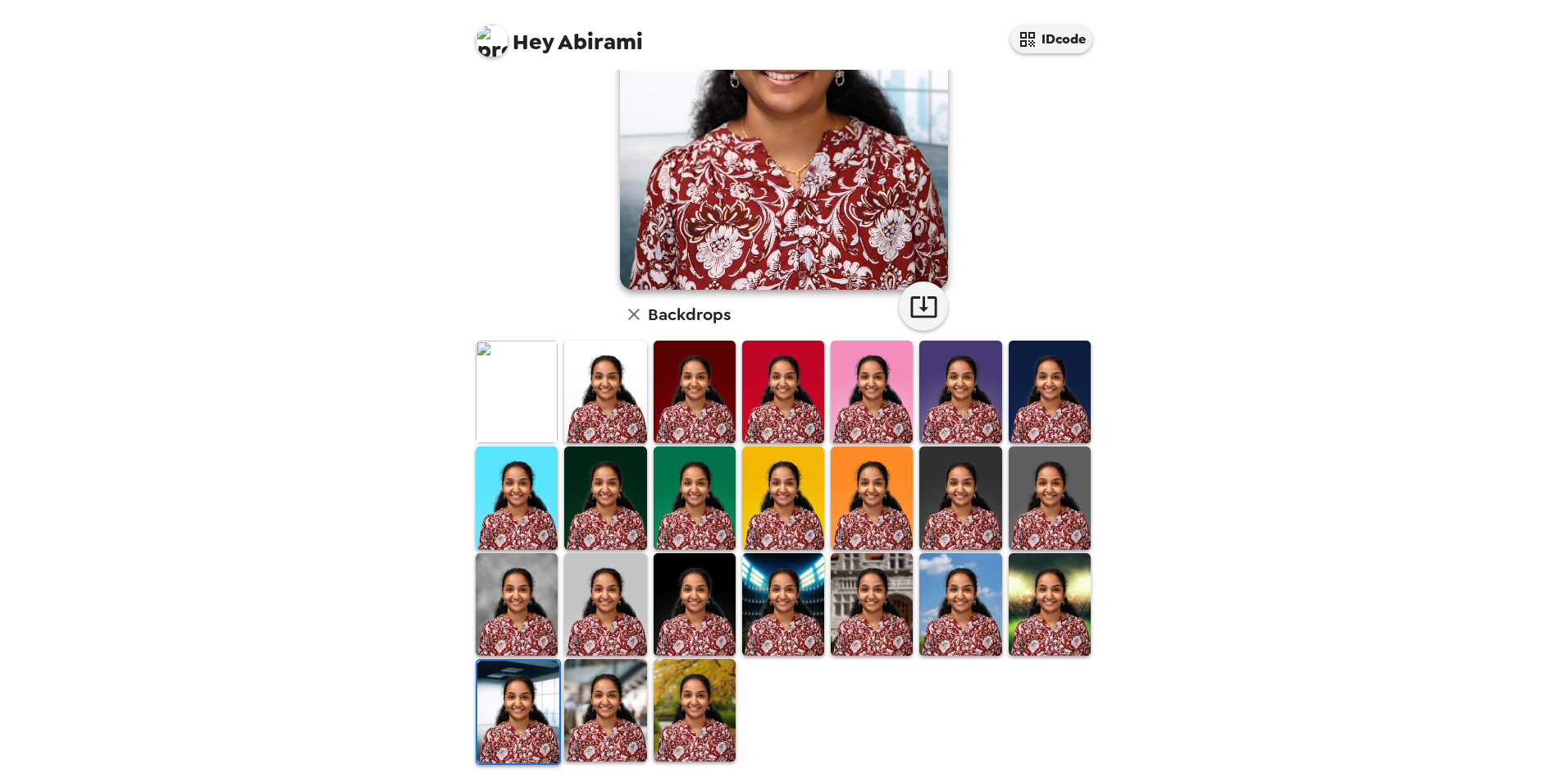
click at [677, 688] on img at bounding box center [694, 710] width 82 height 103
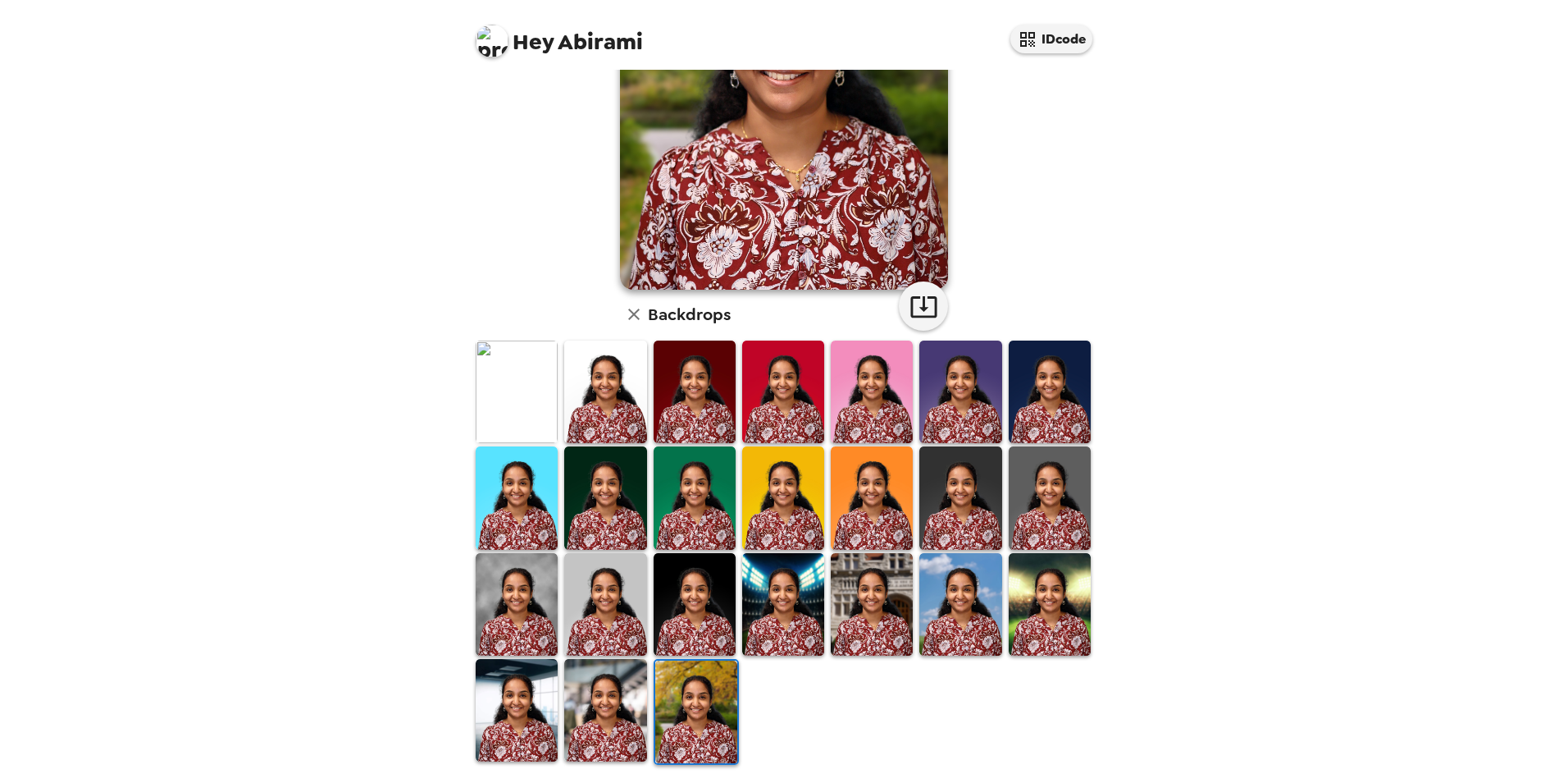
click at [501, 615] on img at bounding box center [516, 605] width 82 height 103
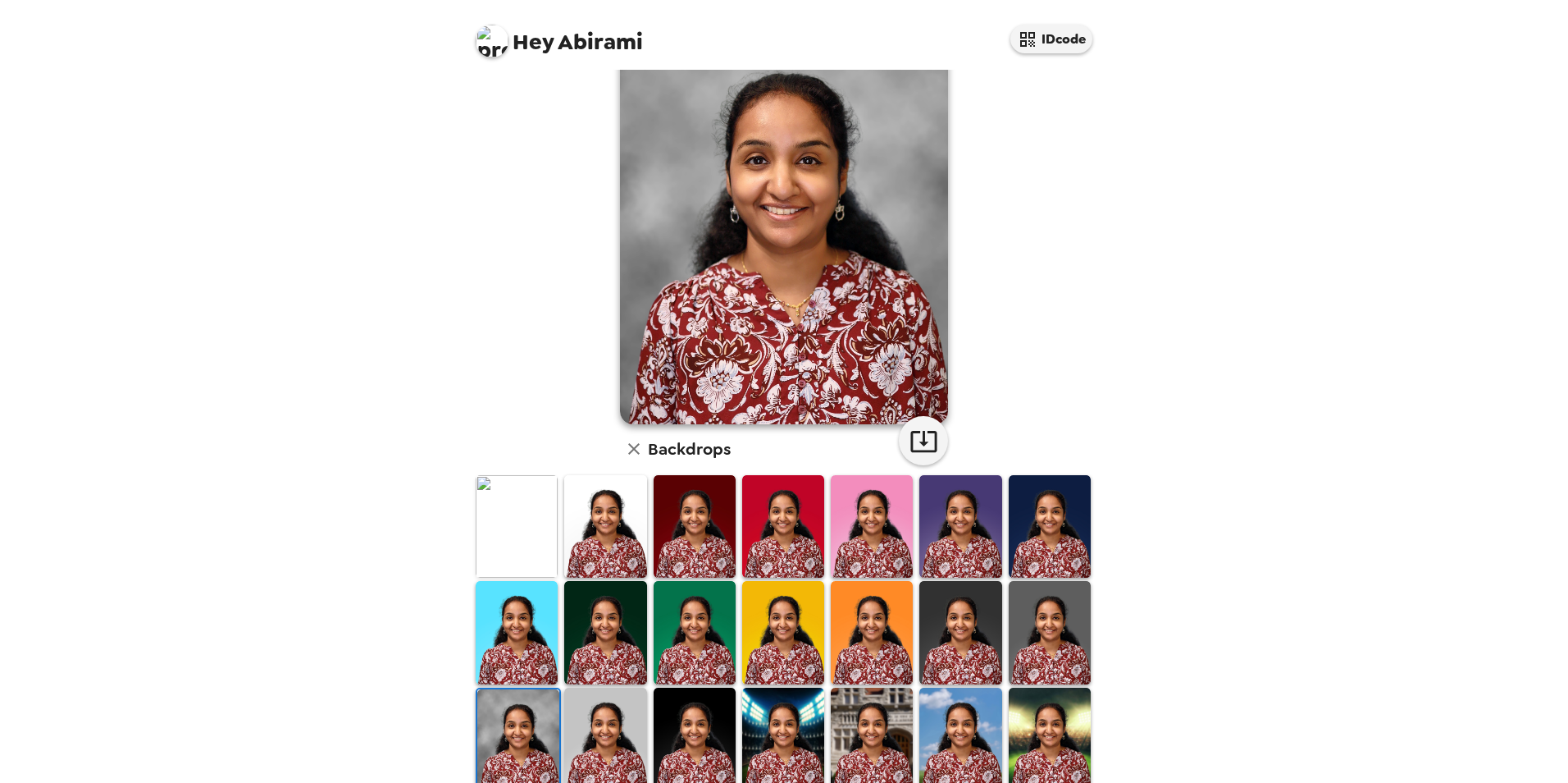
scroll to position [0, 0]
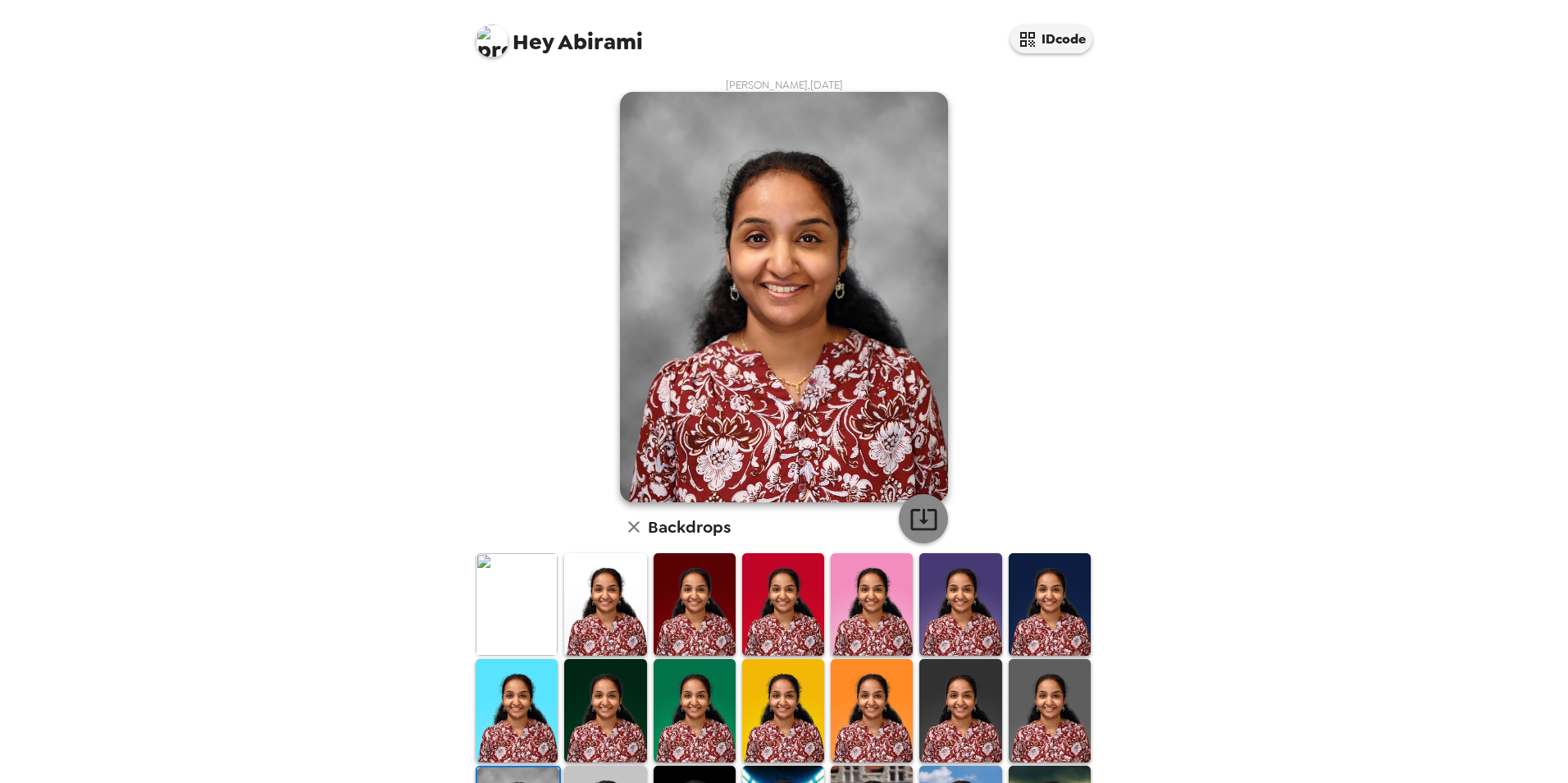
click at [932, 518] on button "button" at bounding box center [924, 519] width 49 height 49
click at [1294, 305] on div "Hey Abirami IDcode [PERSON_NAME] , [DATE] Backdrops" at bounding box center [784, 391] width 1568 height 783
click at [607, 607] on img at bounding box center [605, 605] width 82 height 103
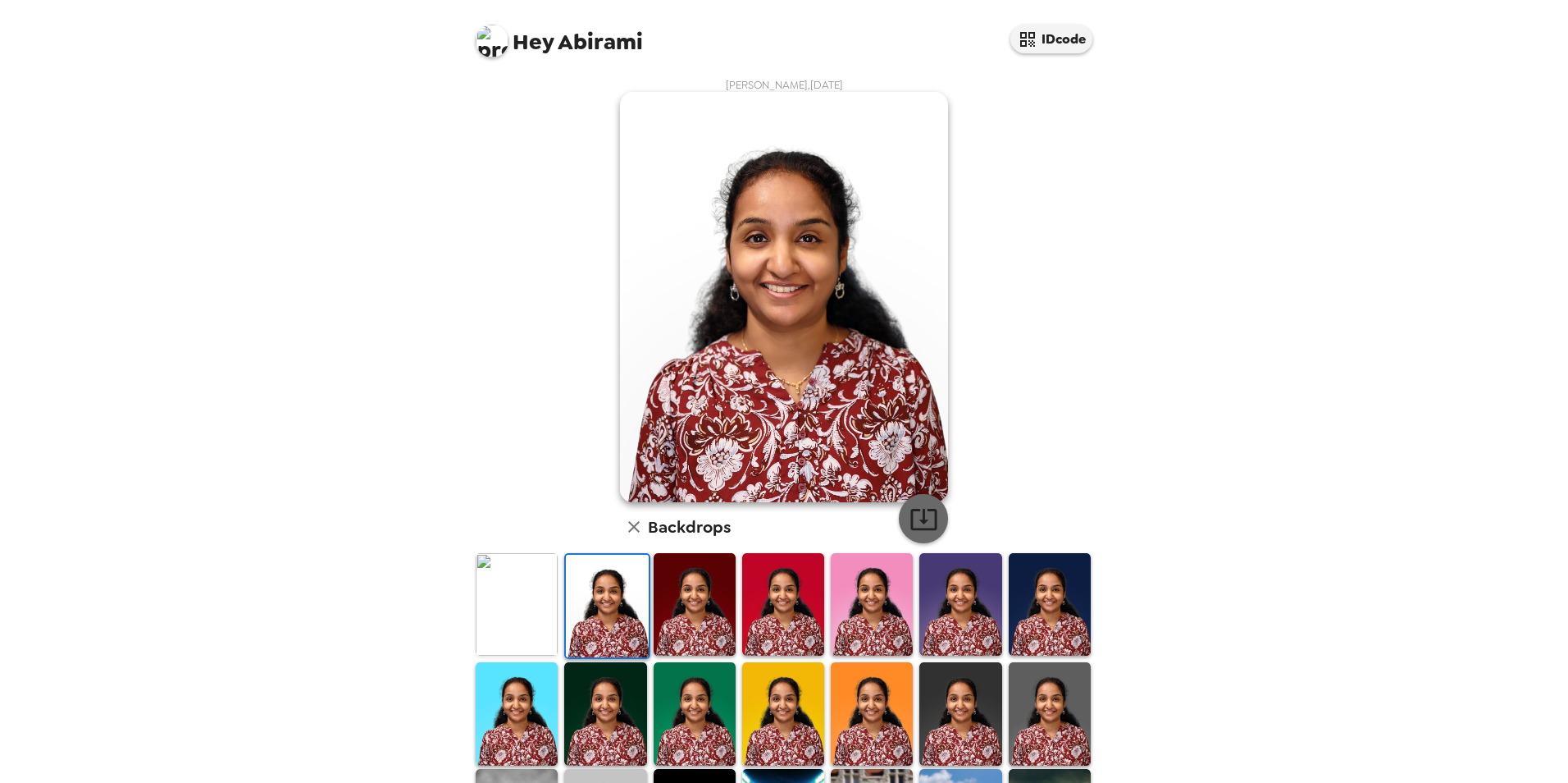
click at [929, 512] on icon "button" at bounding box center [924, 519] width 27 height 21
